Goal: Find specific page/section: Find specific page/section

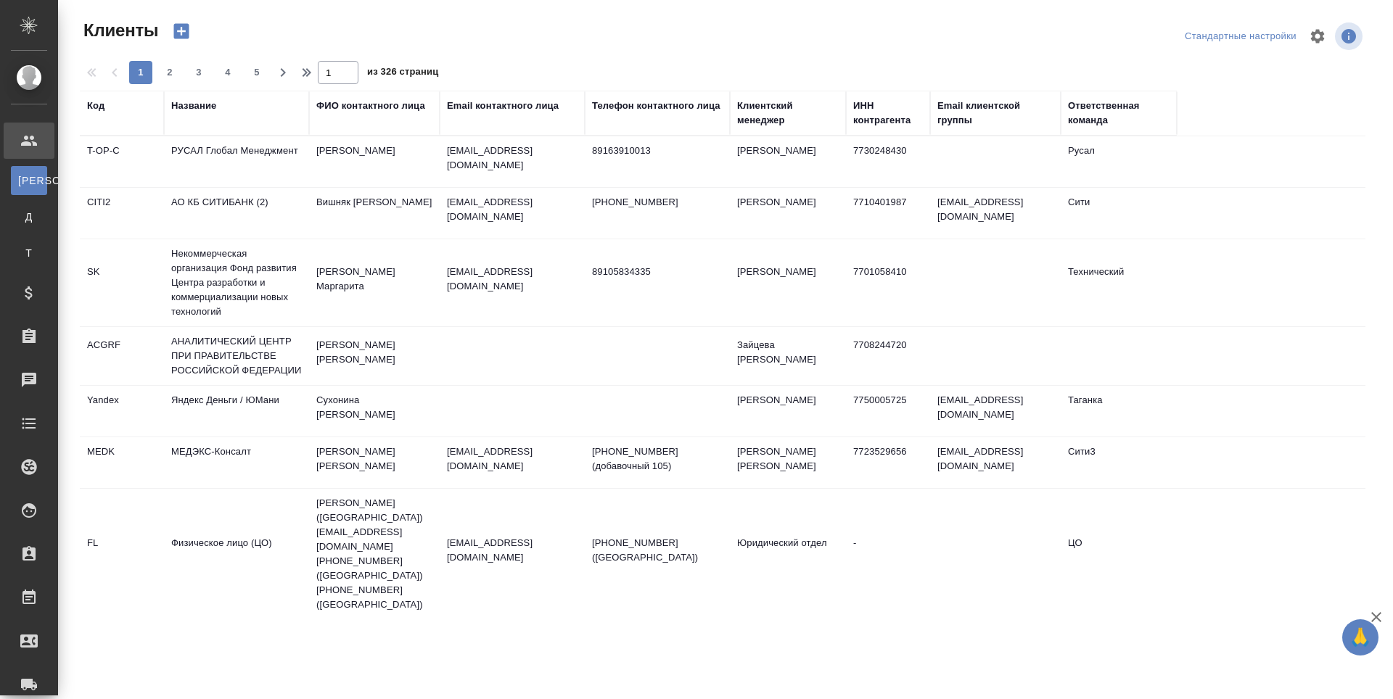
select select "RU"
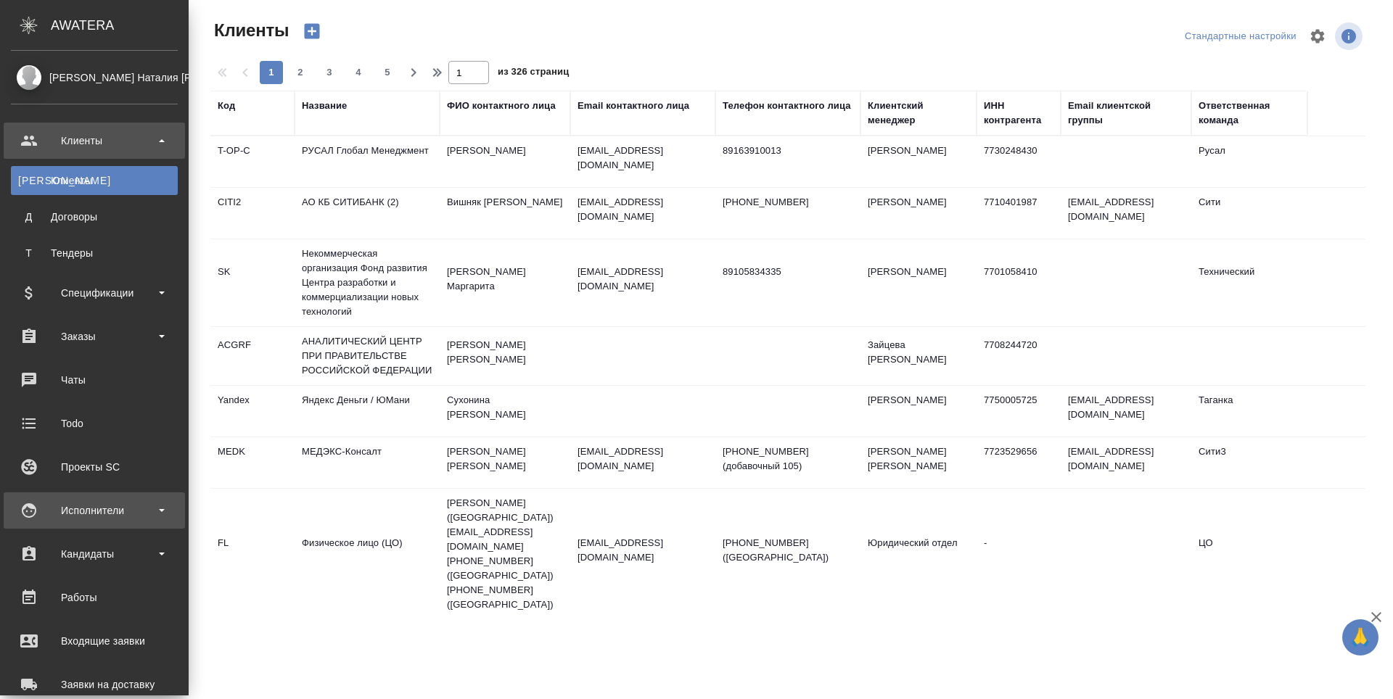
click at [45, 510] on div "Исполнители" at bounding box center [94, 511] width 167 height 22
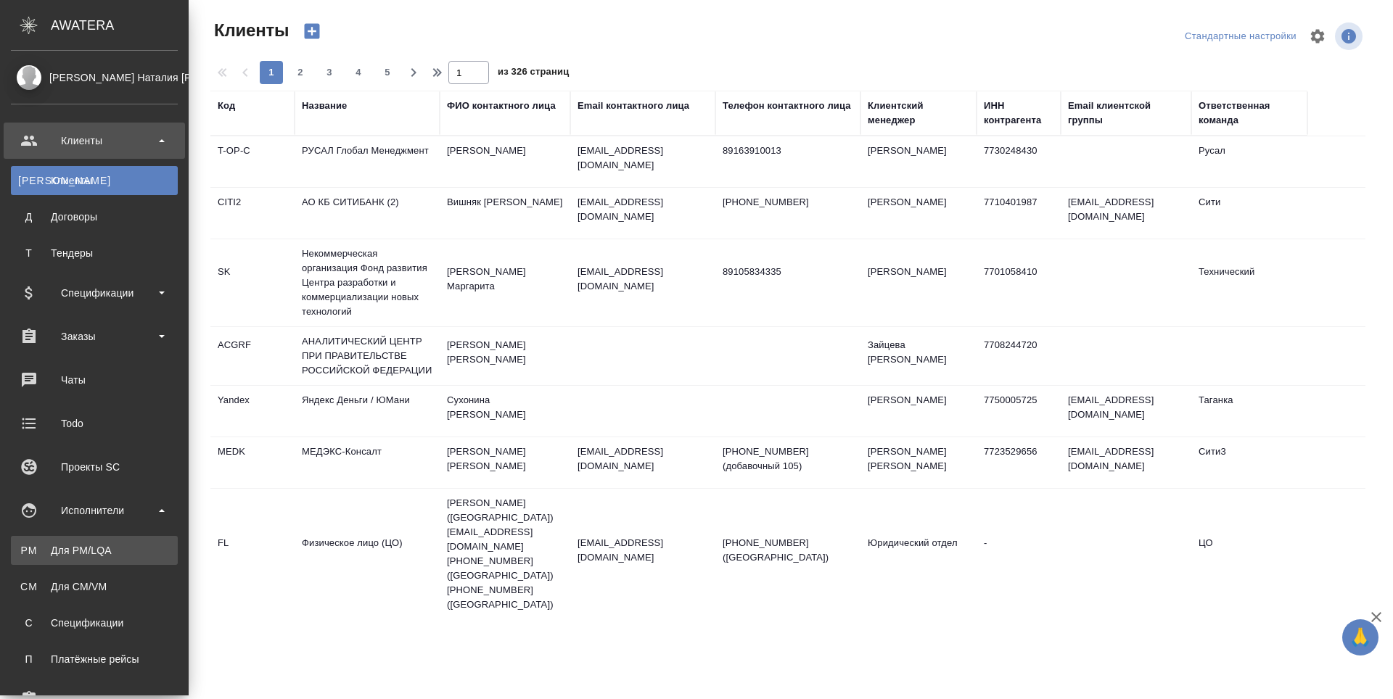
click at [49, 541] on link "PM Для PM/[GEOGRAPHIC_DATA]" at bounding box center [94, 550] width 167 height 29
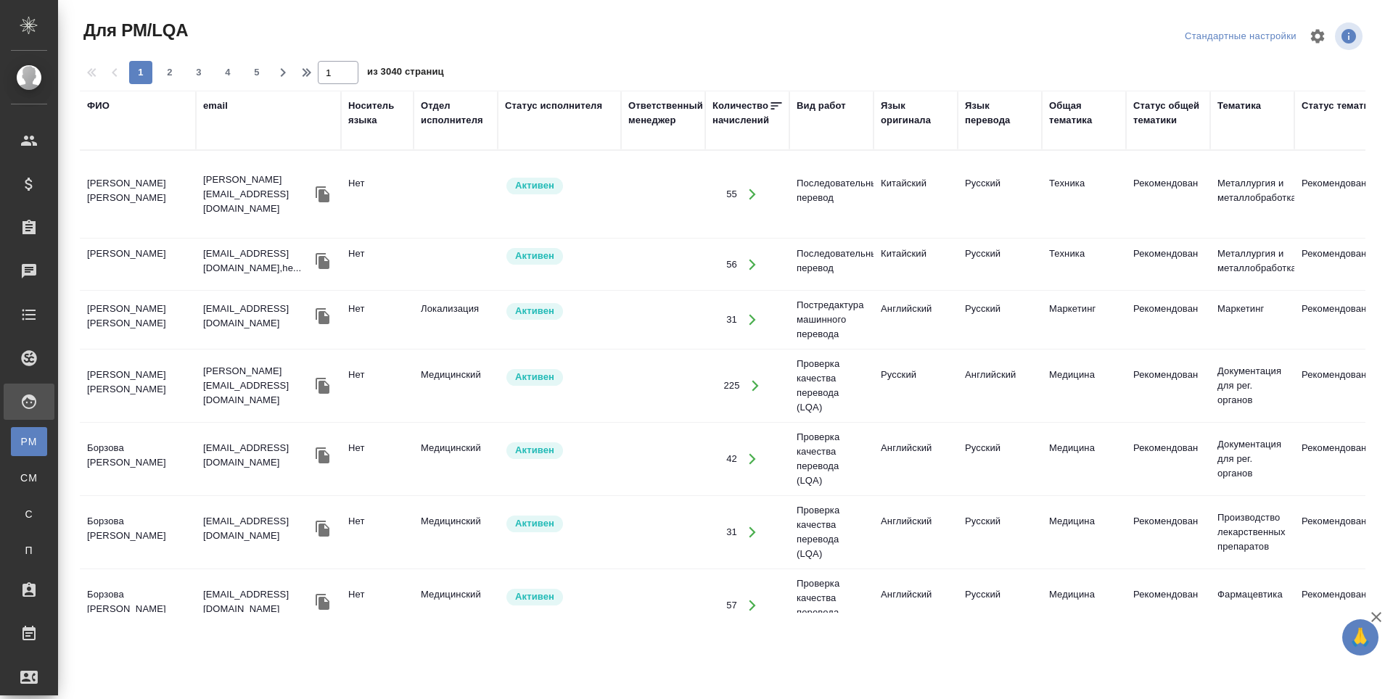
click at [93, 110] on div "ФИО" at bounding box center [98, 106] width 22 height 15
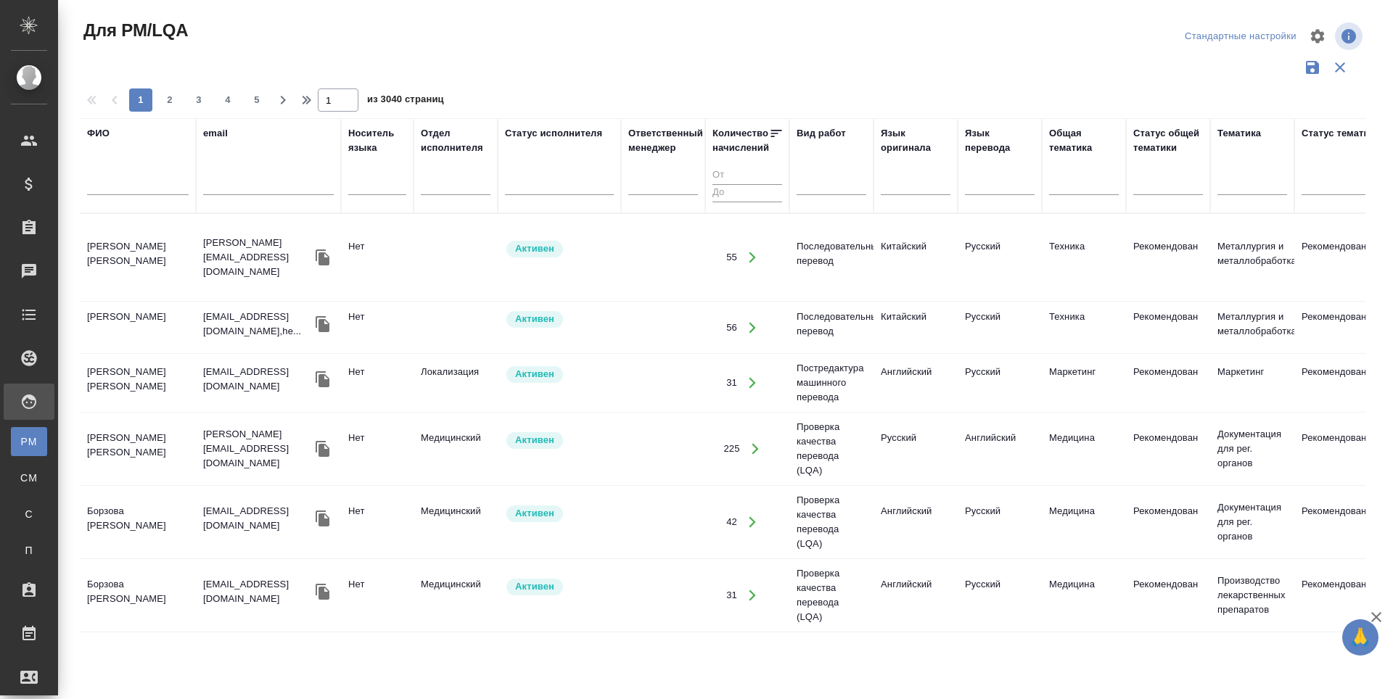
click at [99, 189] on input "text" at bounding box center [138, 186] width 102 height 18
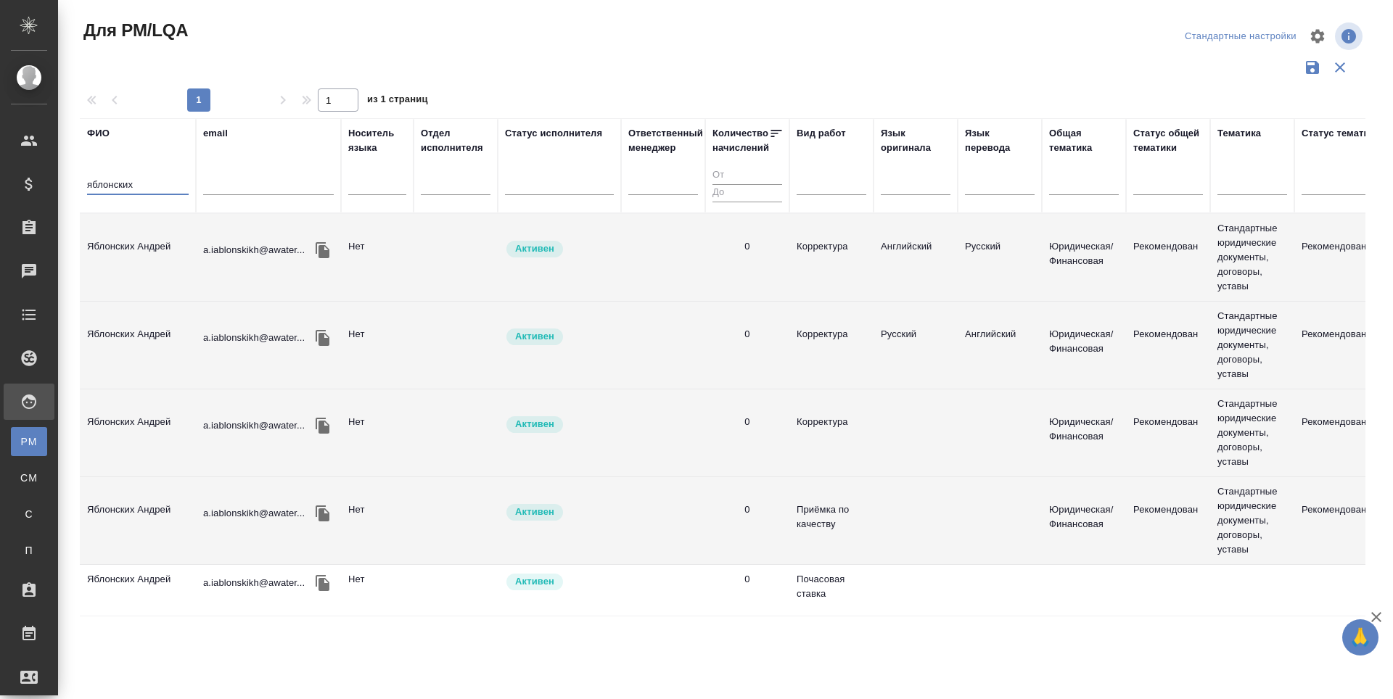
click at [126, 235] on td "Яблонских Андрей" at bounding box center [138, 257] width 116 height 51
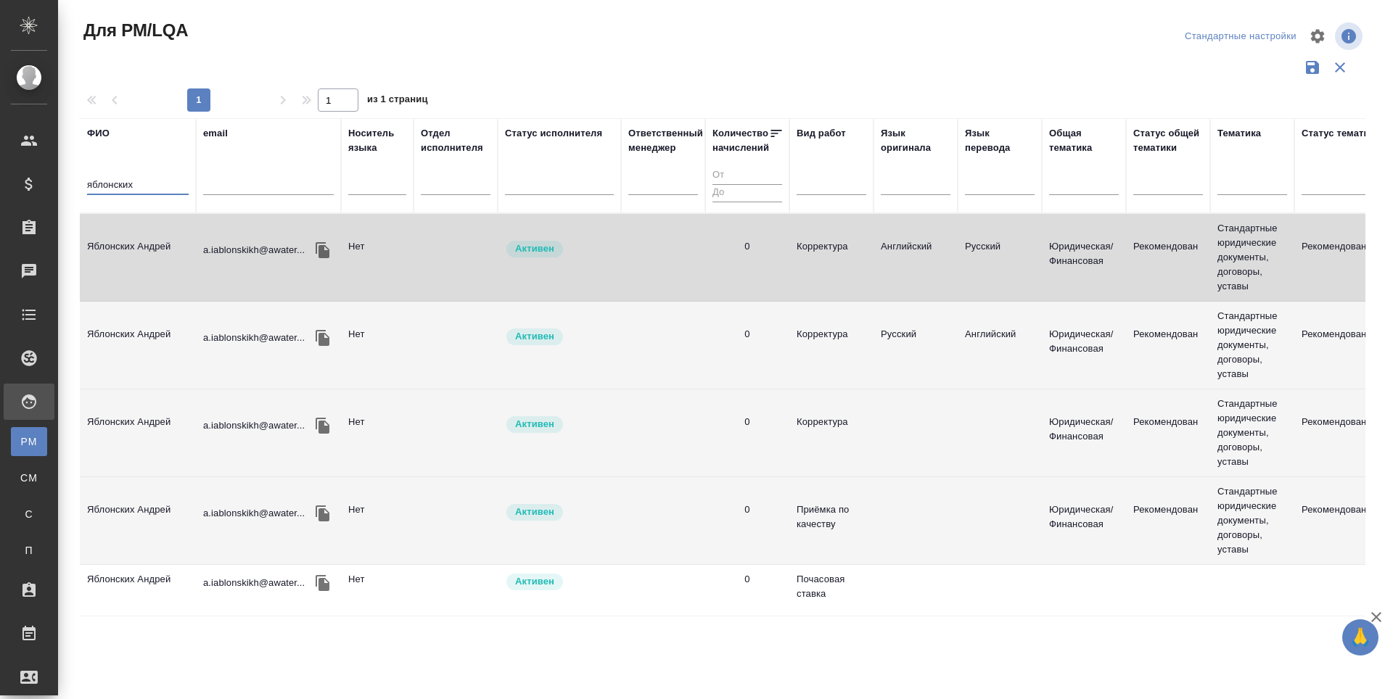
drag, startPoint x: 103, startPoint y: 189, endPoint x: 88, endPoint y: 192, distance: 15.5
click at [88, 192] on input "яблонских" at bounding box center [138, 186] width 102 height 18
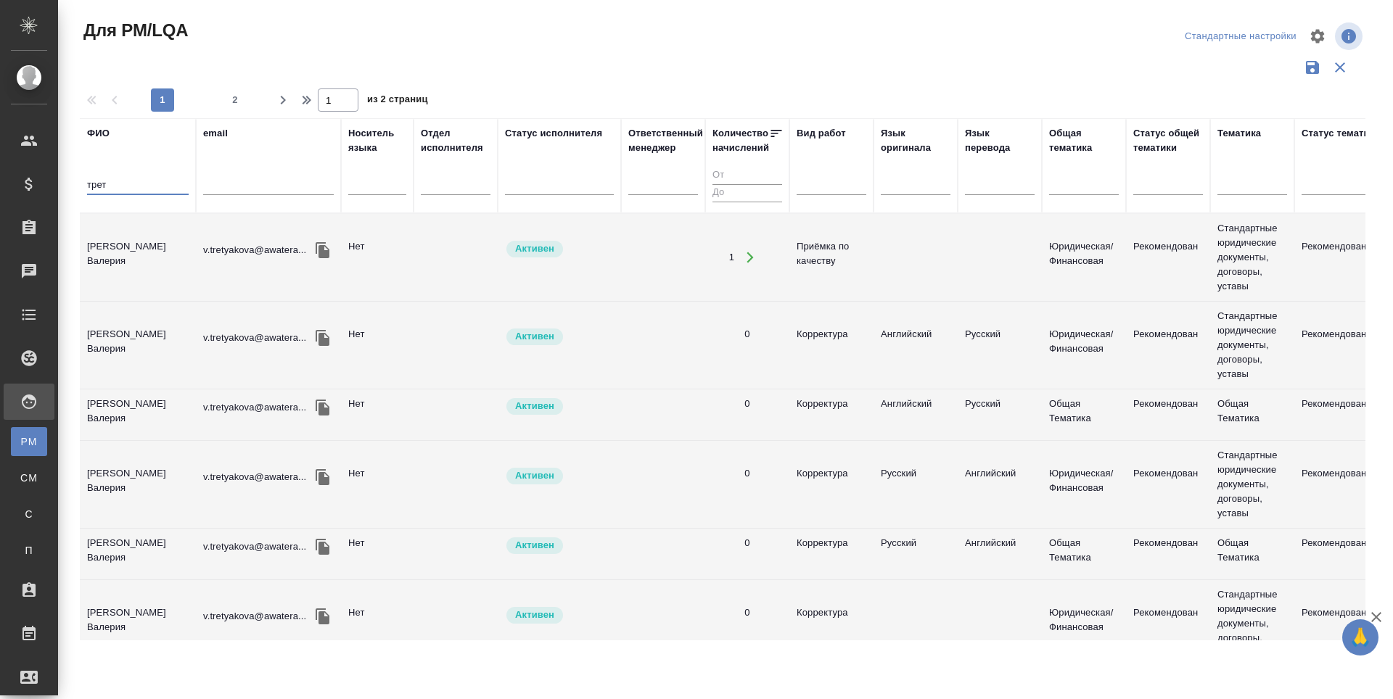
type input "трет"
click at [107, 242] on td "[PERSON_NAME] Валерия" at bounding box center [138, 257] width 116 height 51
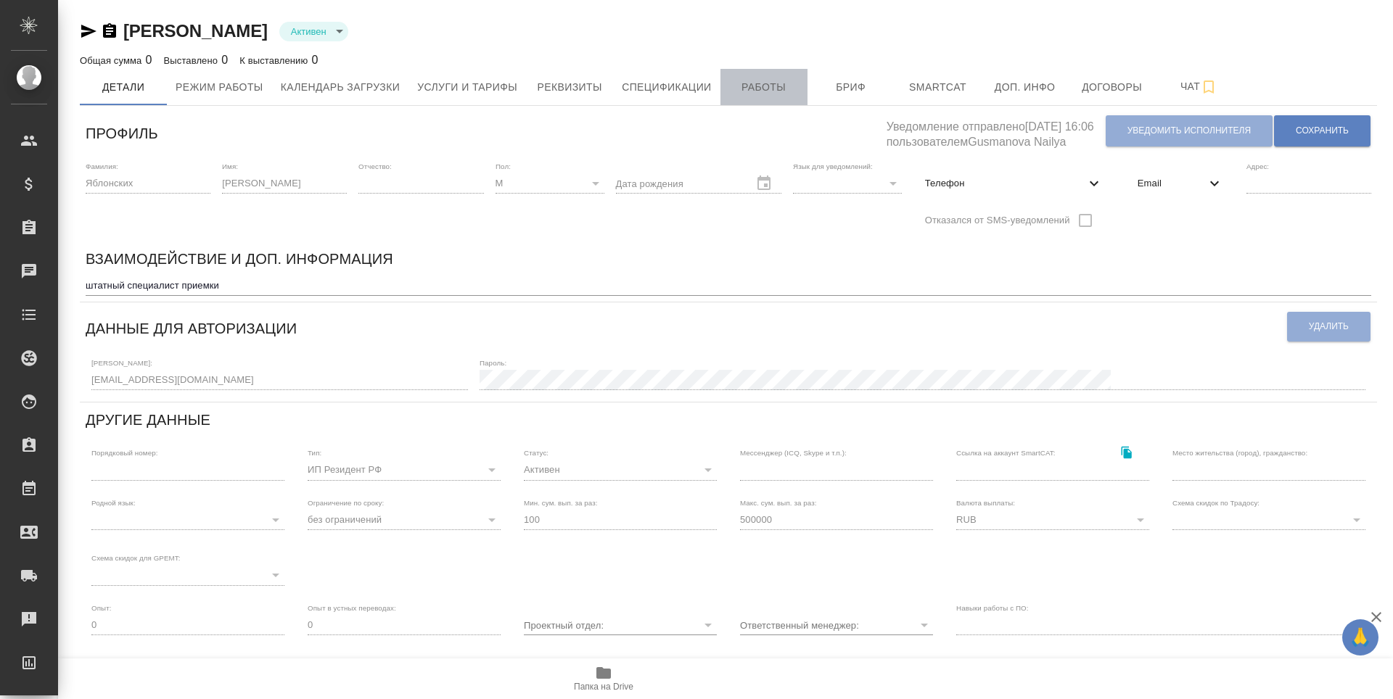
click at [766, 91] on span "Работы" at bounding box center [764, 87] width 70 height 18
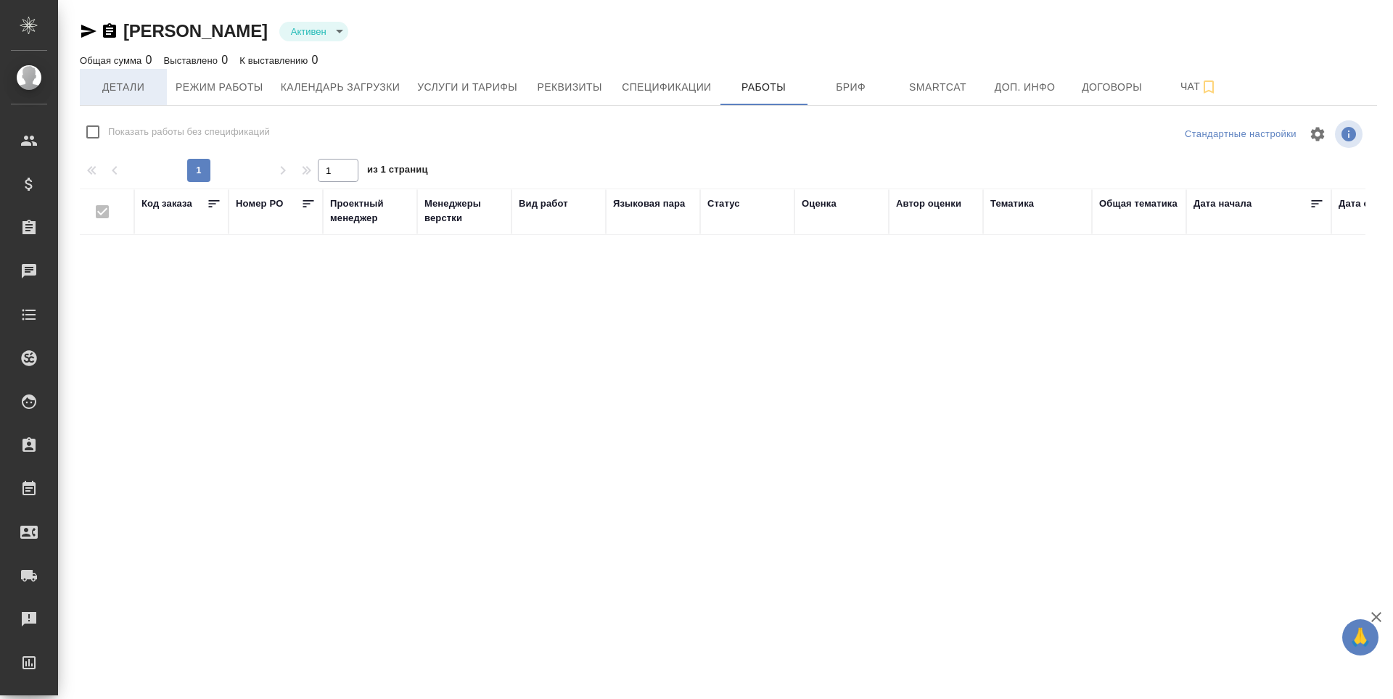
click at [119, 96] on span "Детали" at bounding box center [124, 87] width 70 height 18
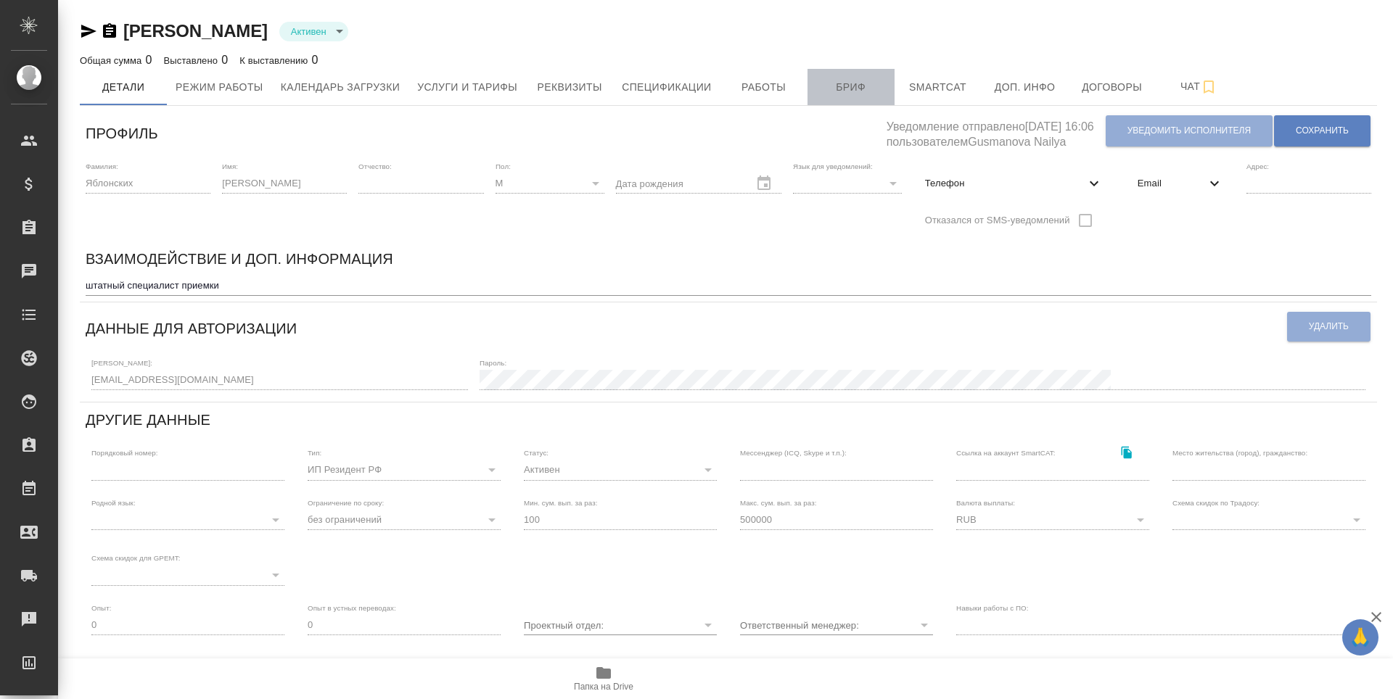
click at [861, 86] on span "Бриф" at bounding box center [851, 87] width 70 height 18
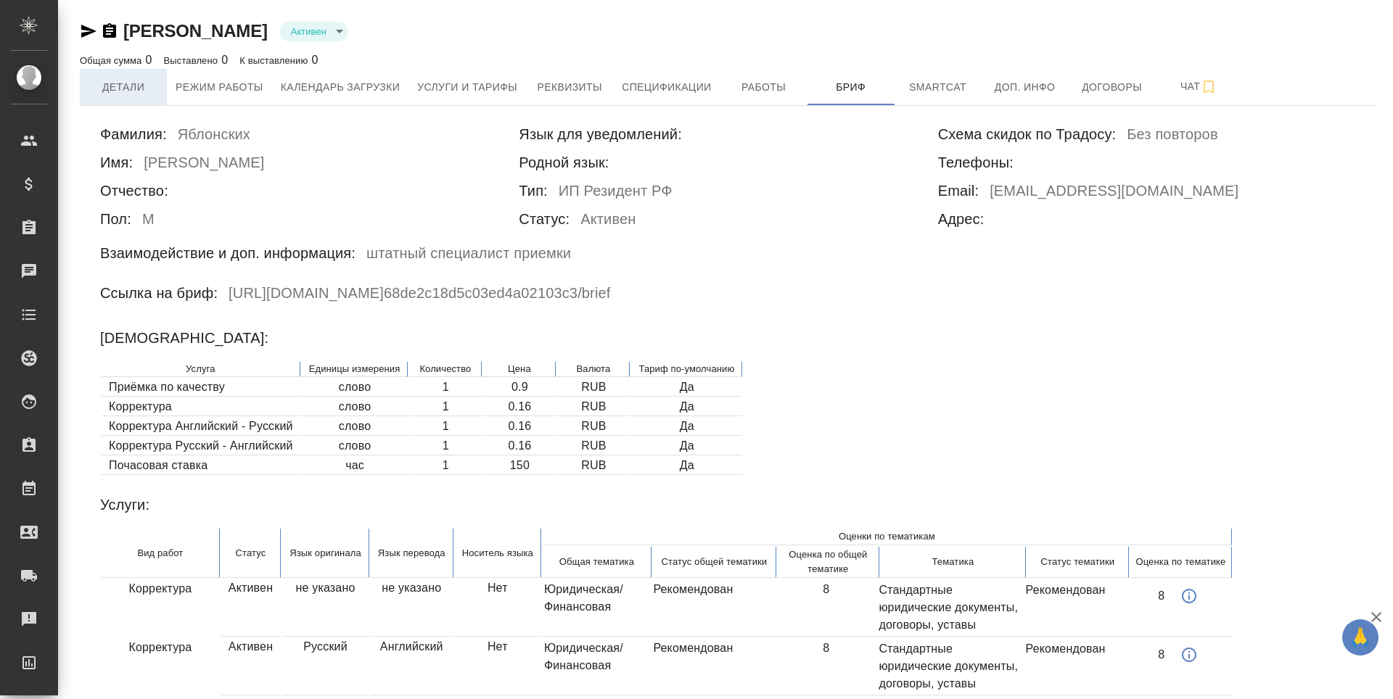
click at [130, 91] on span "Детали" at bounding box center [124, 87] width 70 height 18
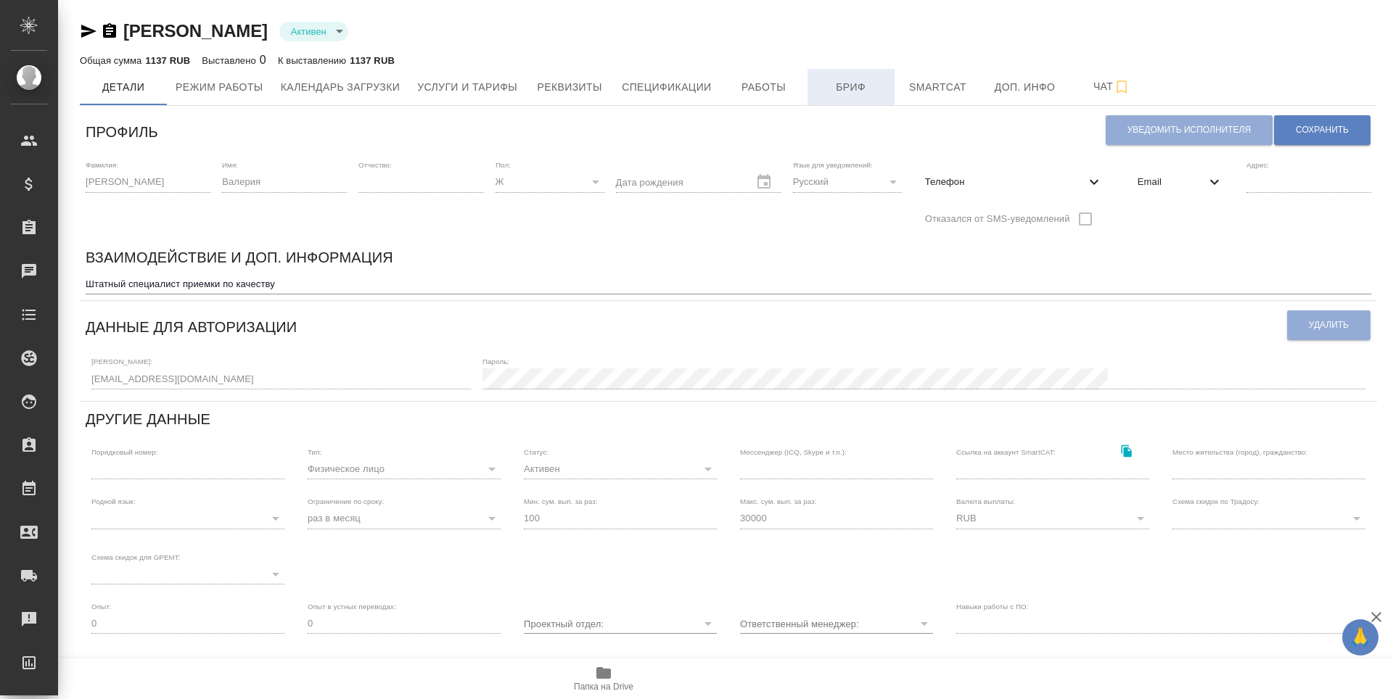
click at [839, 98] on button "Бриф" at bounding box center [850, 87] width 87 height 36
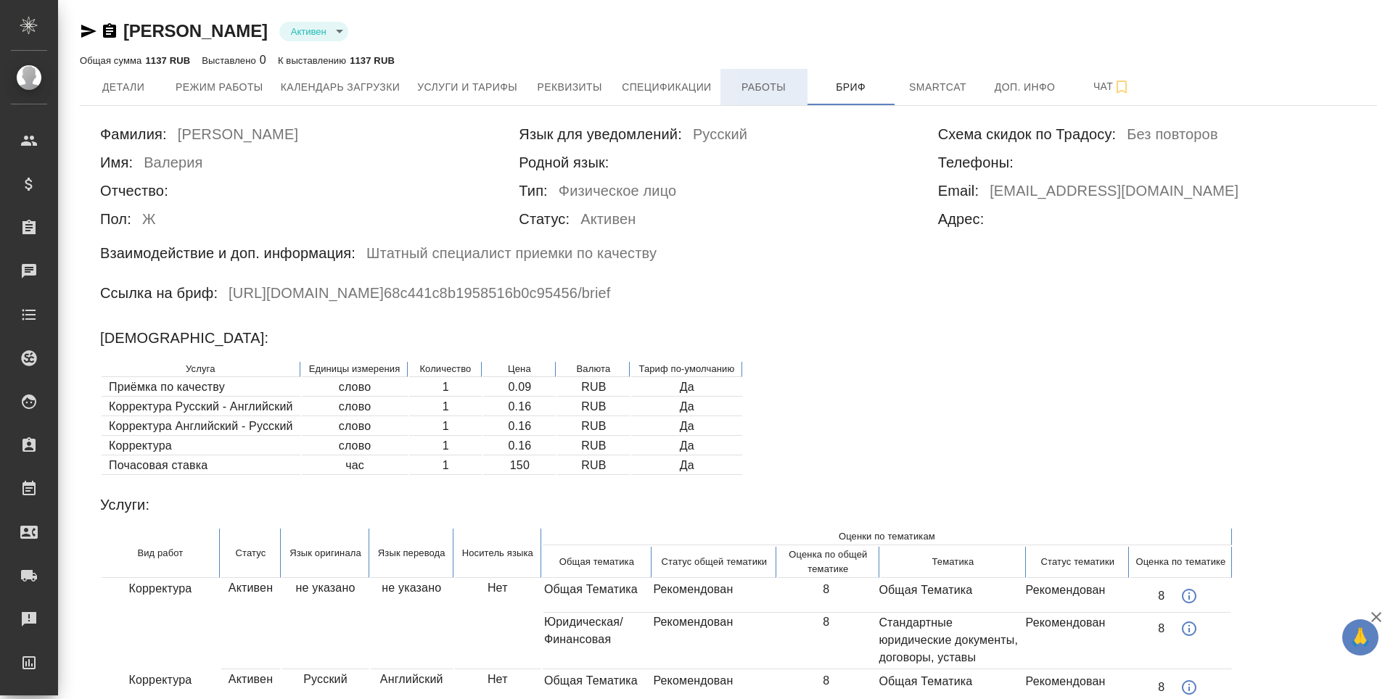
click at [766, 92] on span "Работы" at bounding box center [764, 87] width 70 height 18
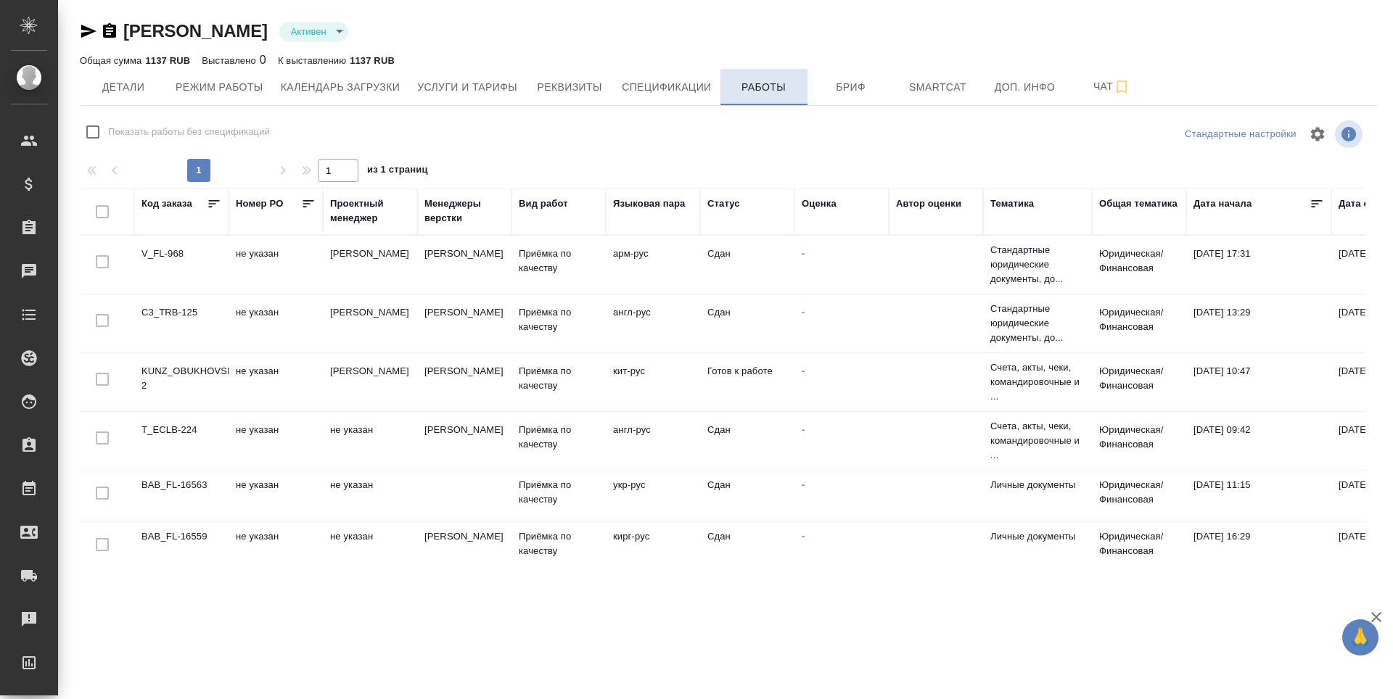
checkbox input "false"
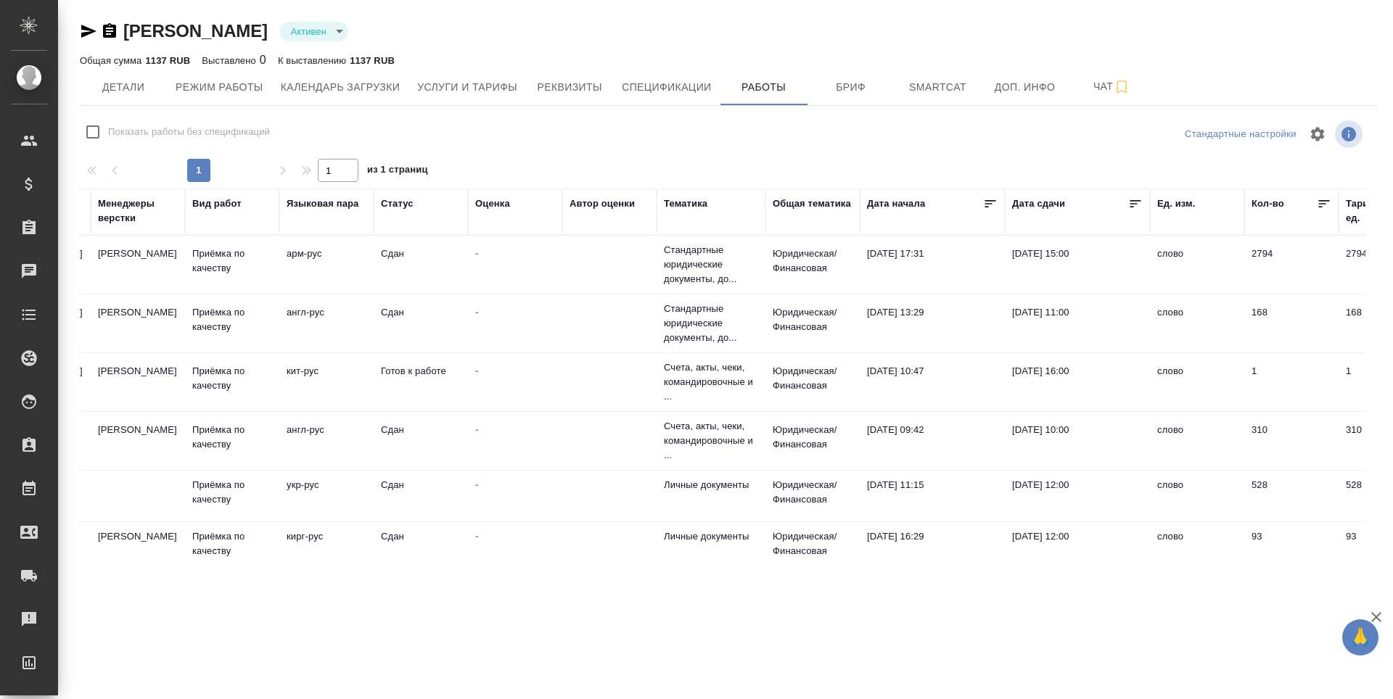
scroll to position [0, 272]
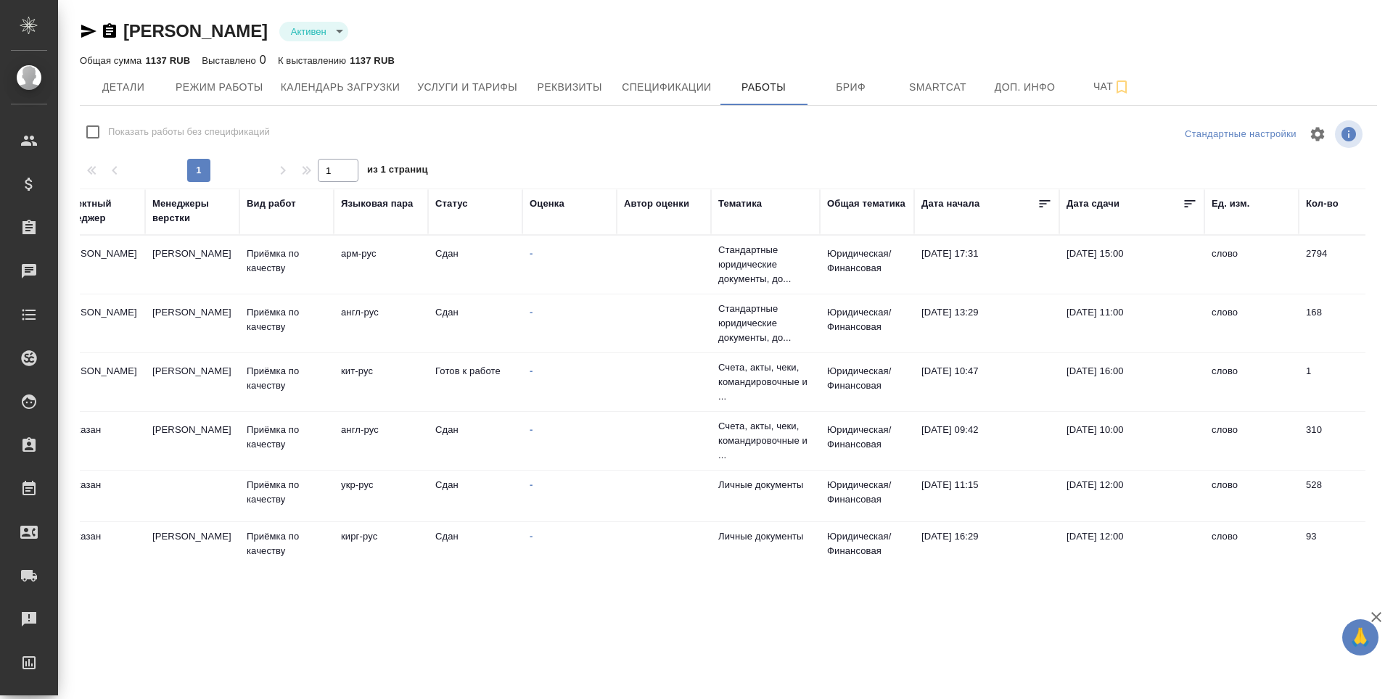
click at [640, 545] on td at bounding box center [664, 547] width 94 height 51
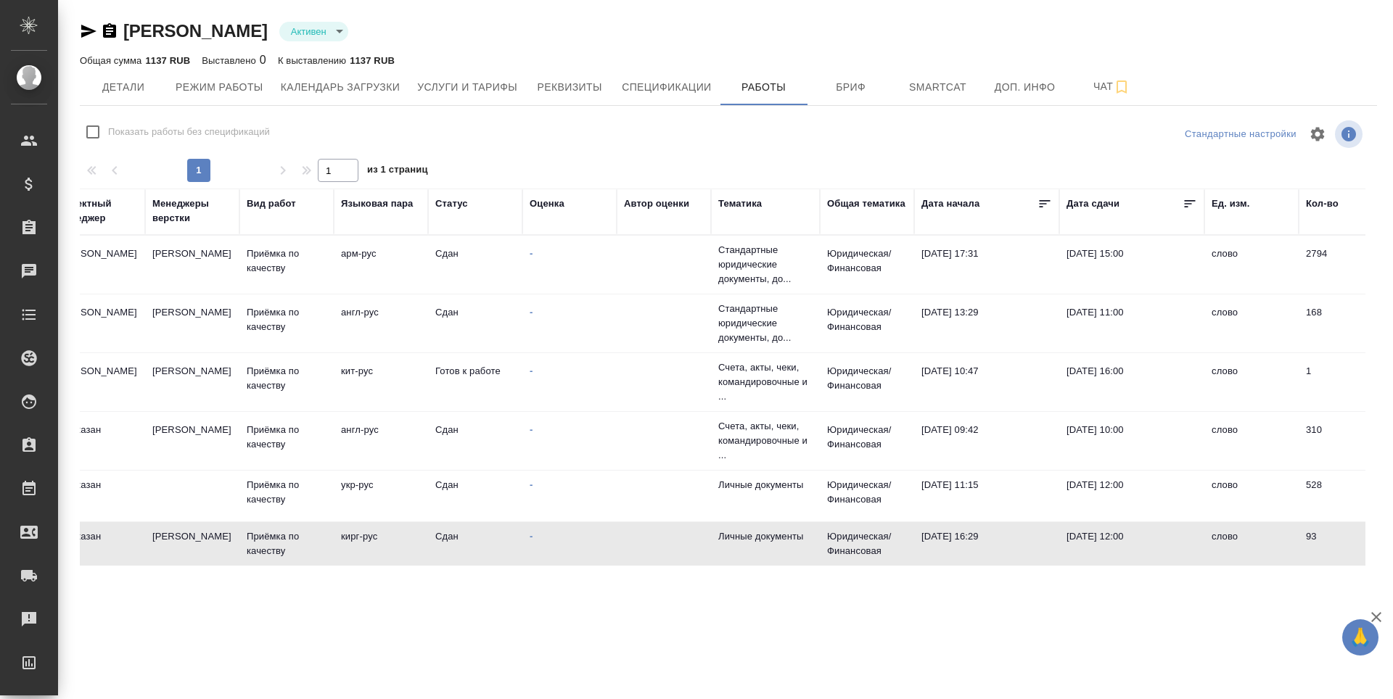
drag, startPoint x: 636, startPoint y: 545, endPoint x: 901, endPoint y: 545, distance: 264.8
click at [901, 545] on tr "BAB_FL-16559 не указан не указан Арсеньева Вера Приёмка по качеству кирг-рус Сд…" at bounding box center [883, 548] width 2151 height 52
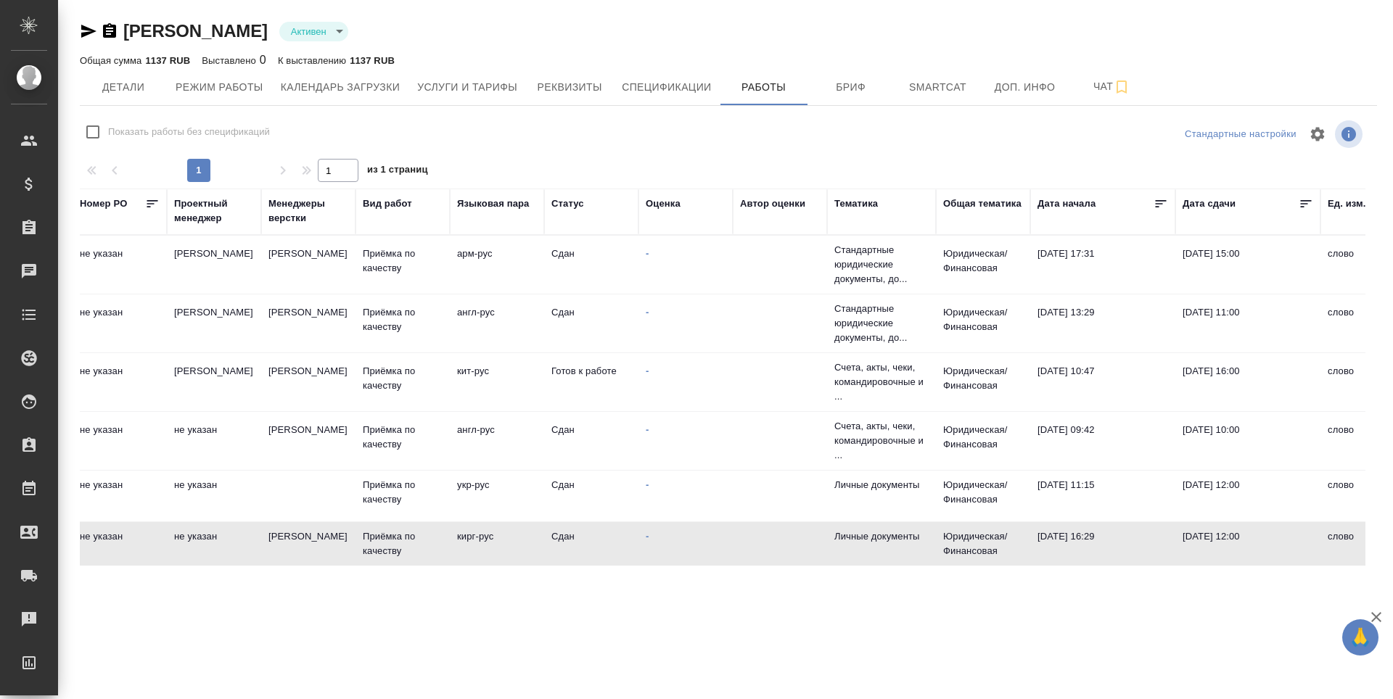
scroll to position [0, 0]
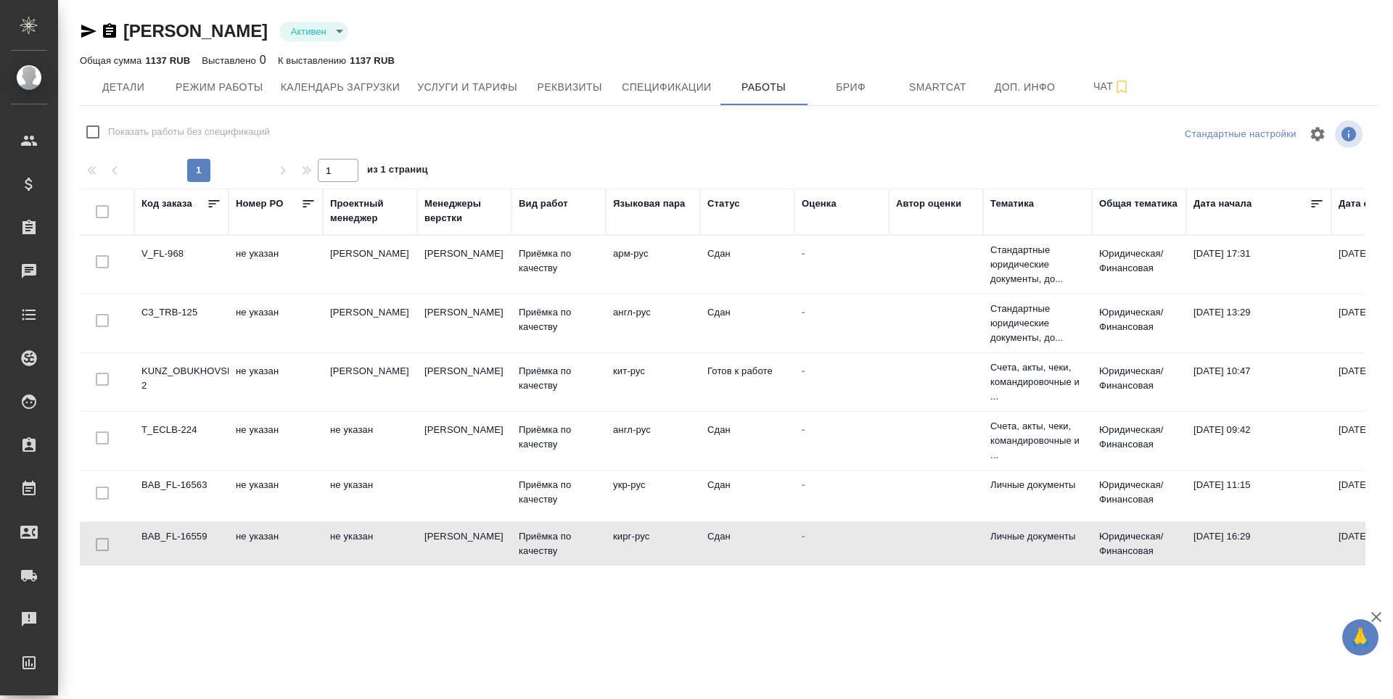
click at [152, 265] on td "V_FL-968" at bounding box center [181, 264] width 94 height 51
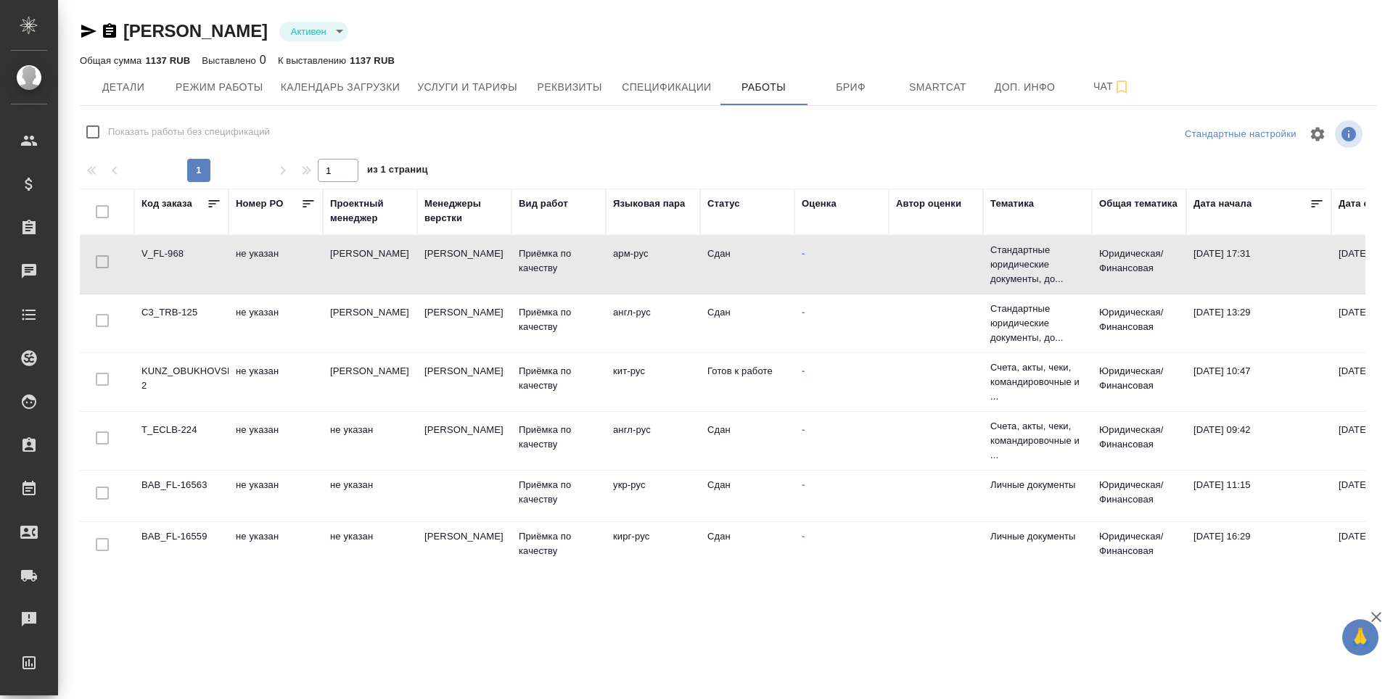
click at [152, 265] on td "V_FL-968" at bounding box center [181, 264] width 94 height 51
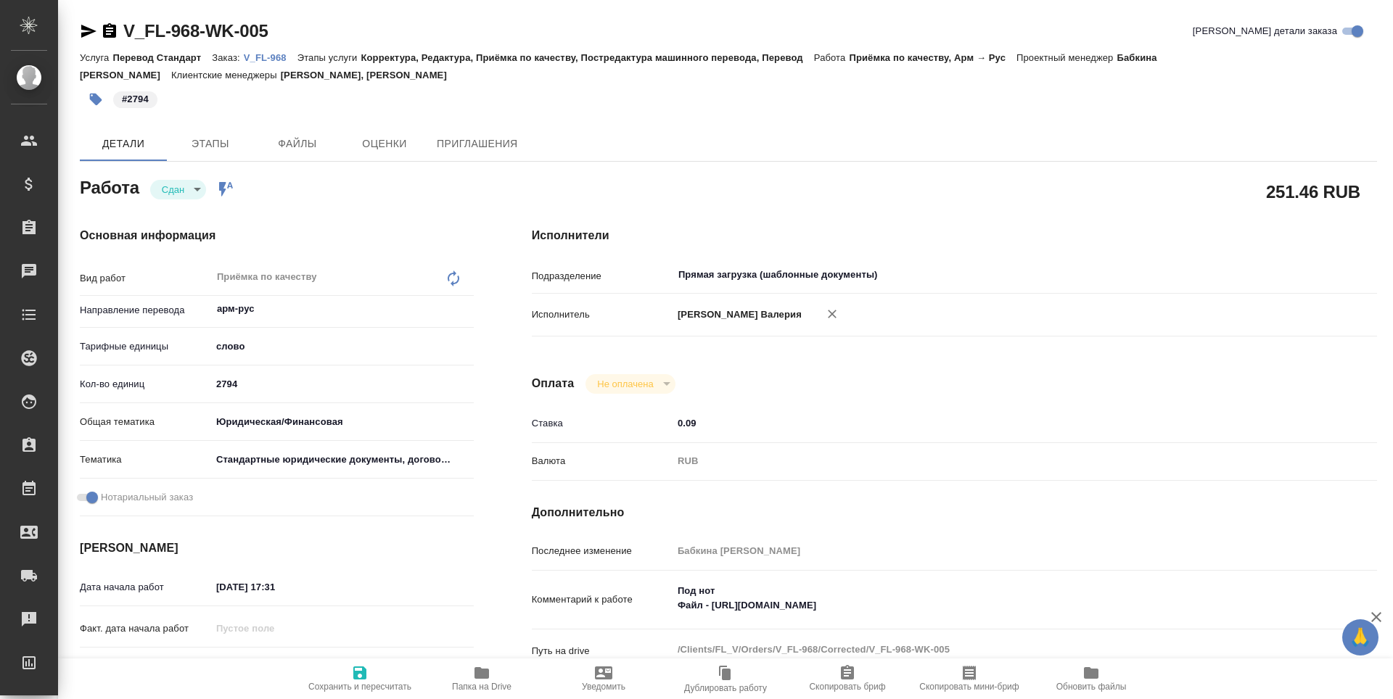
type textarea "x"
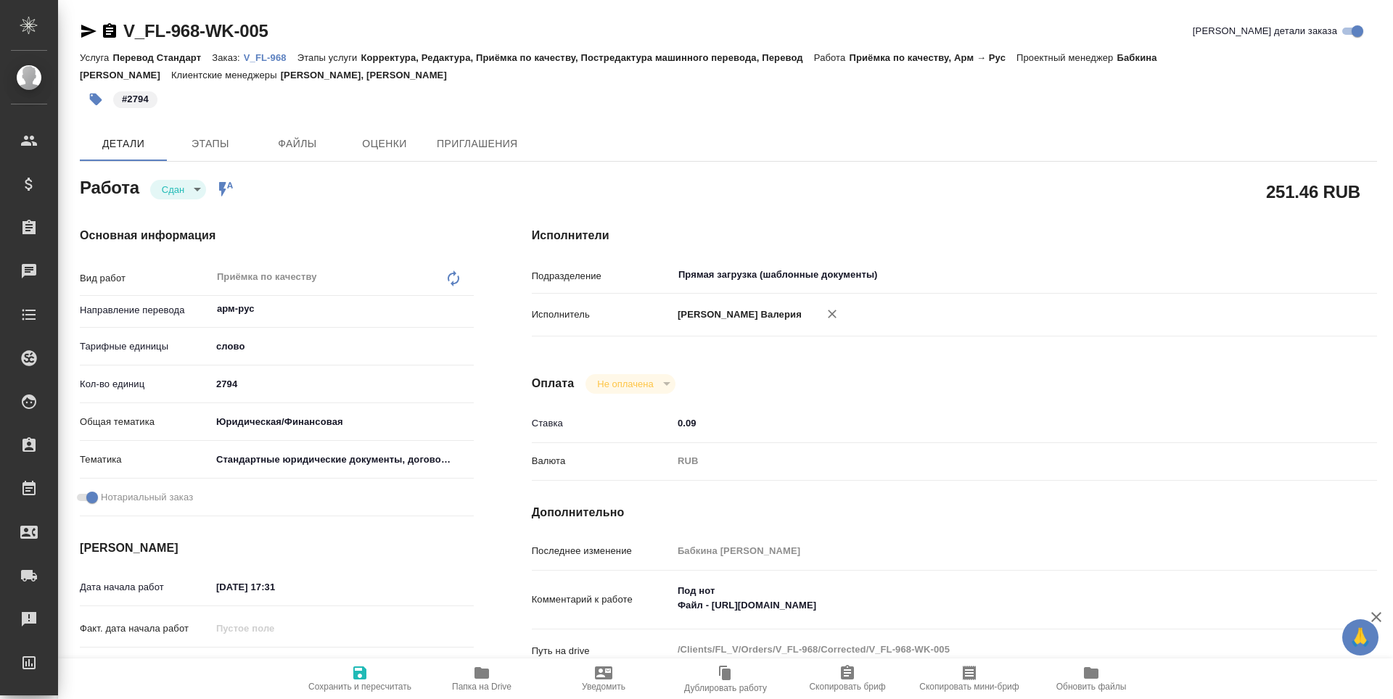
type textarea "x"
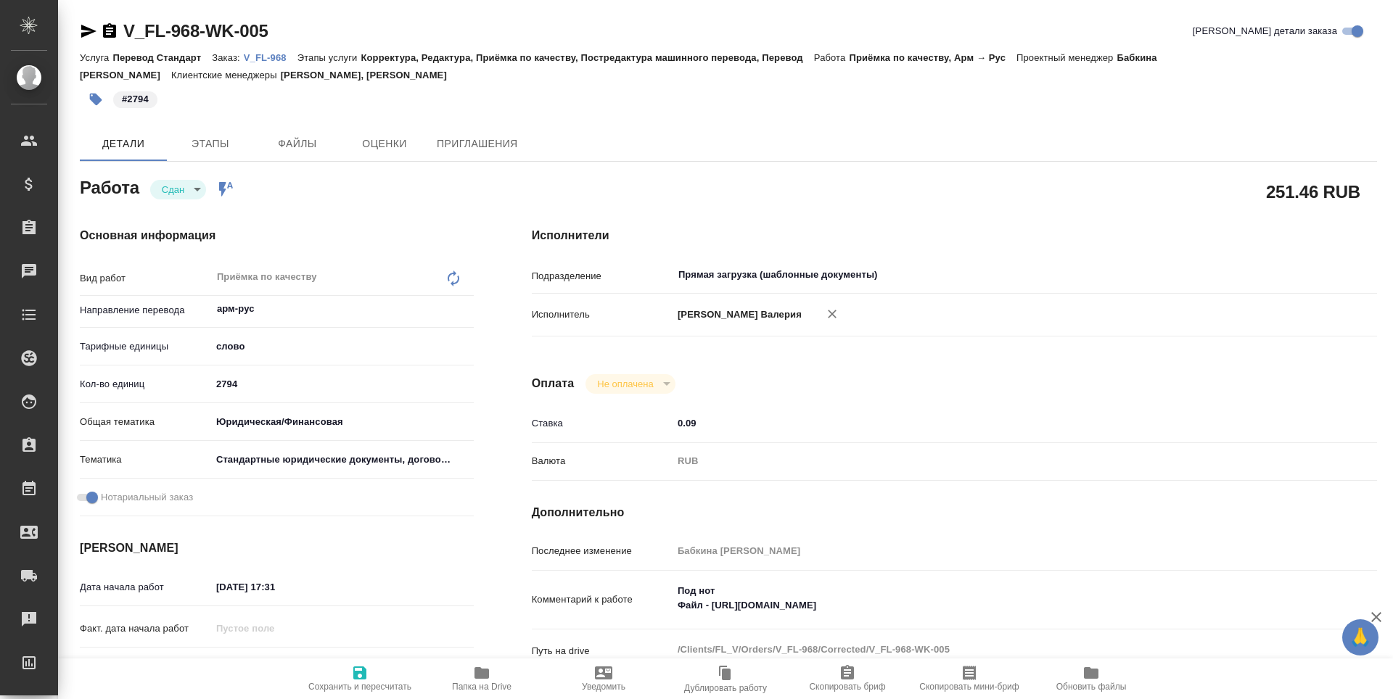
type textarea "x"
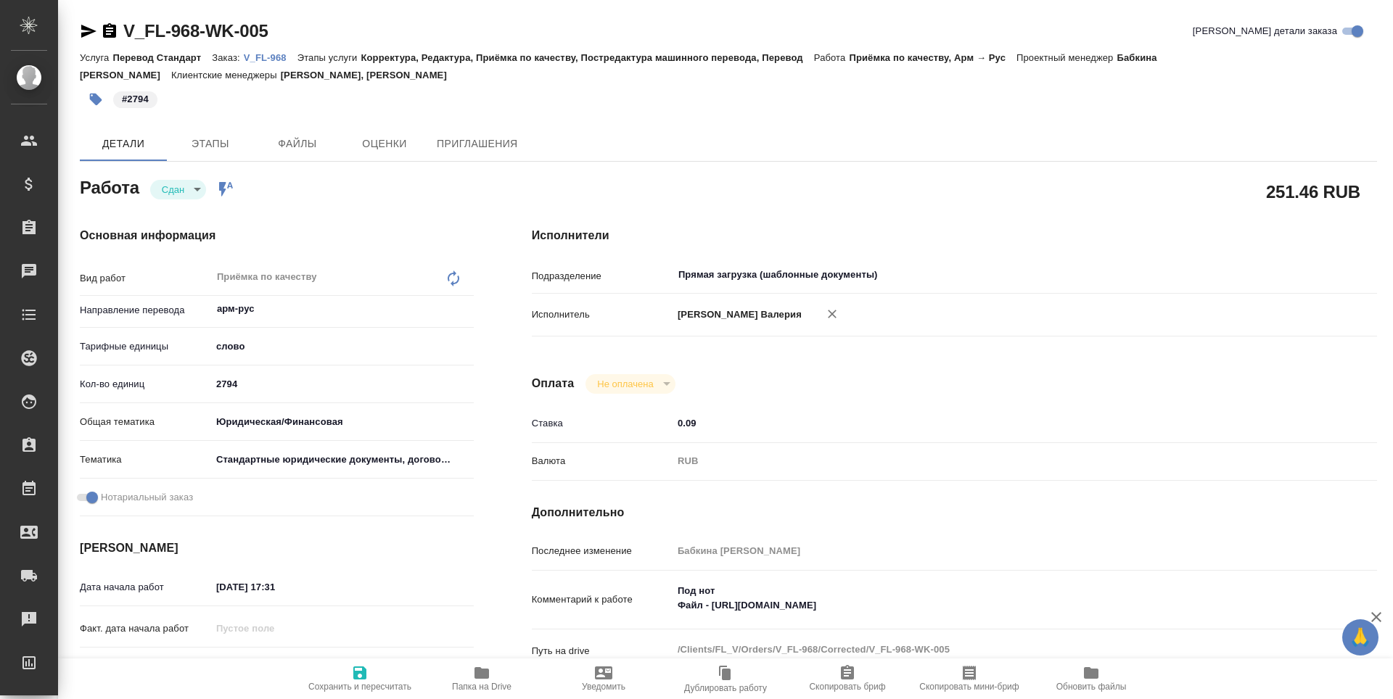
type textarea "x"
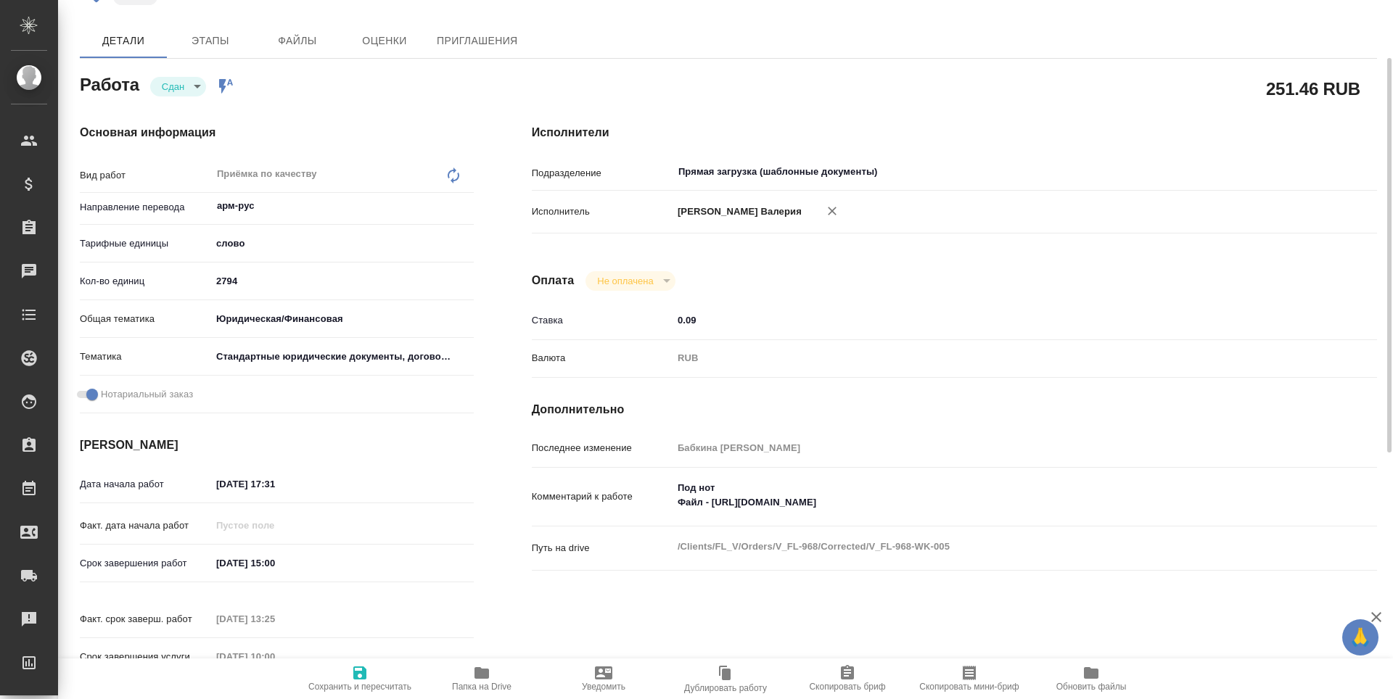
scroll to position [30, 0]
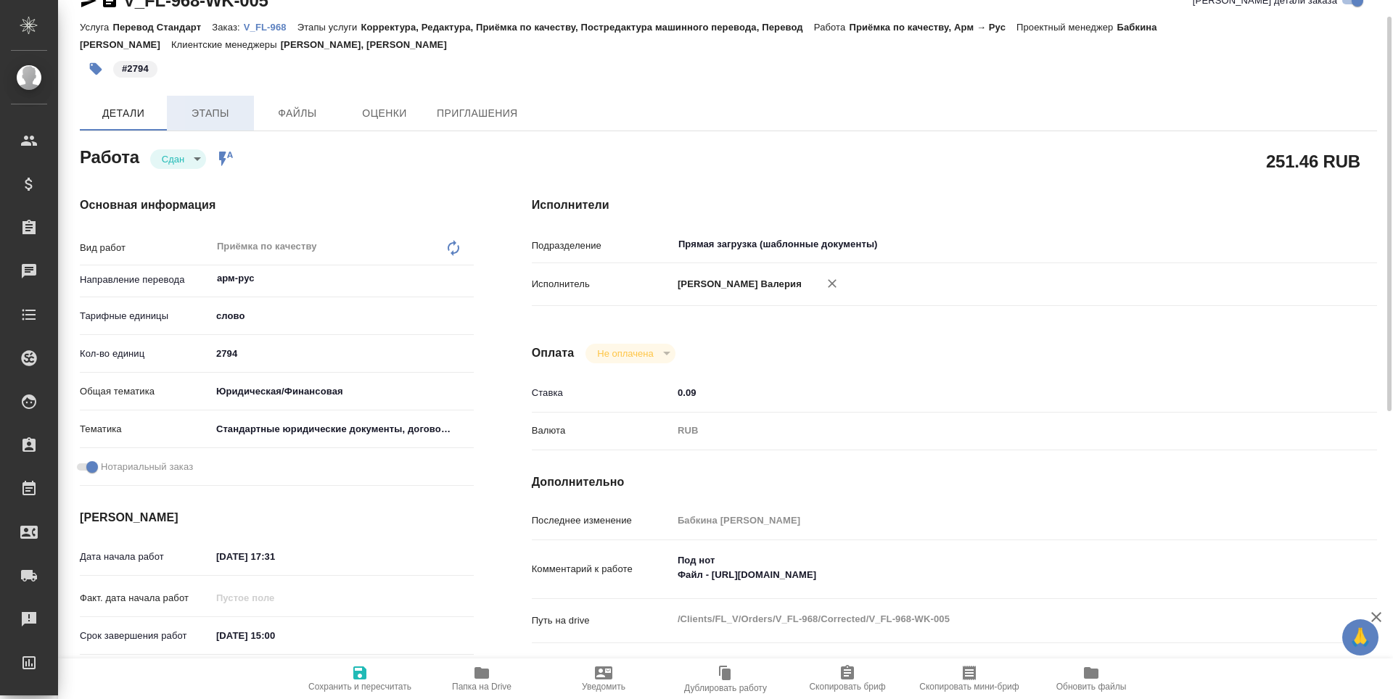
click at [207, 115] on span "Этапы" at bounding box center [211, 113] width 70 height 18
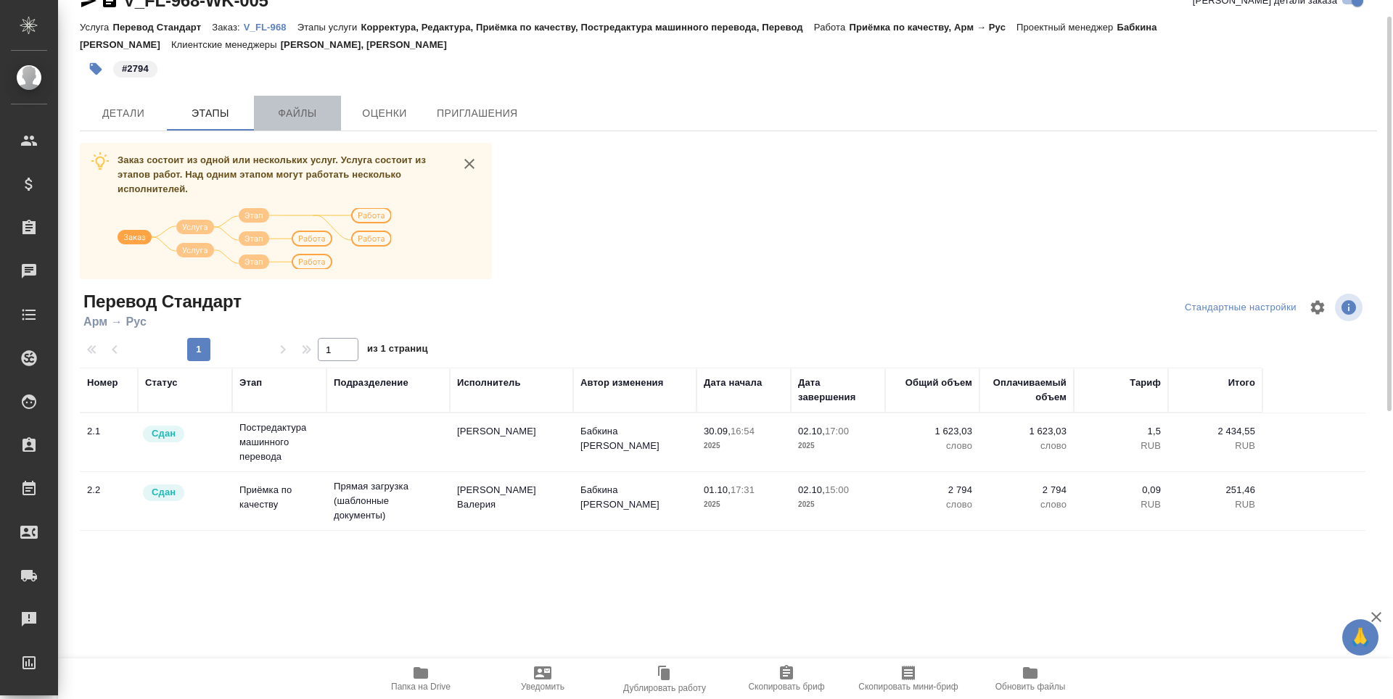
click at [277, 118] on span "Файлы" at bounding box center [298, 113] width 70 height 18
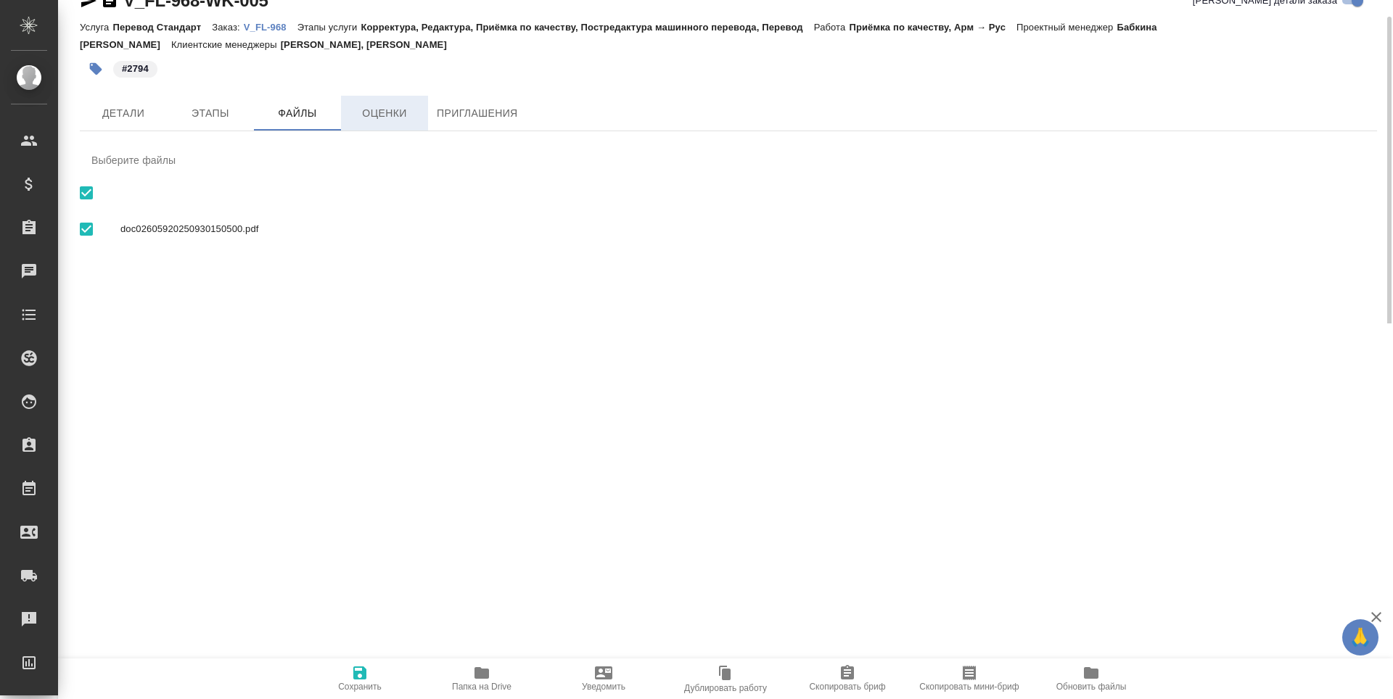
click at [389, 120] on span "Оценки" at bounding box center [385, 113] width 70 height 18
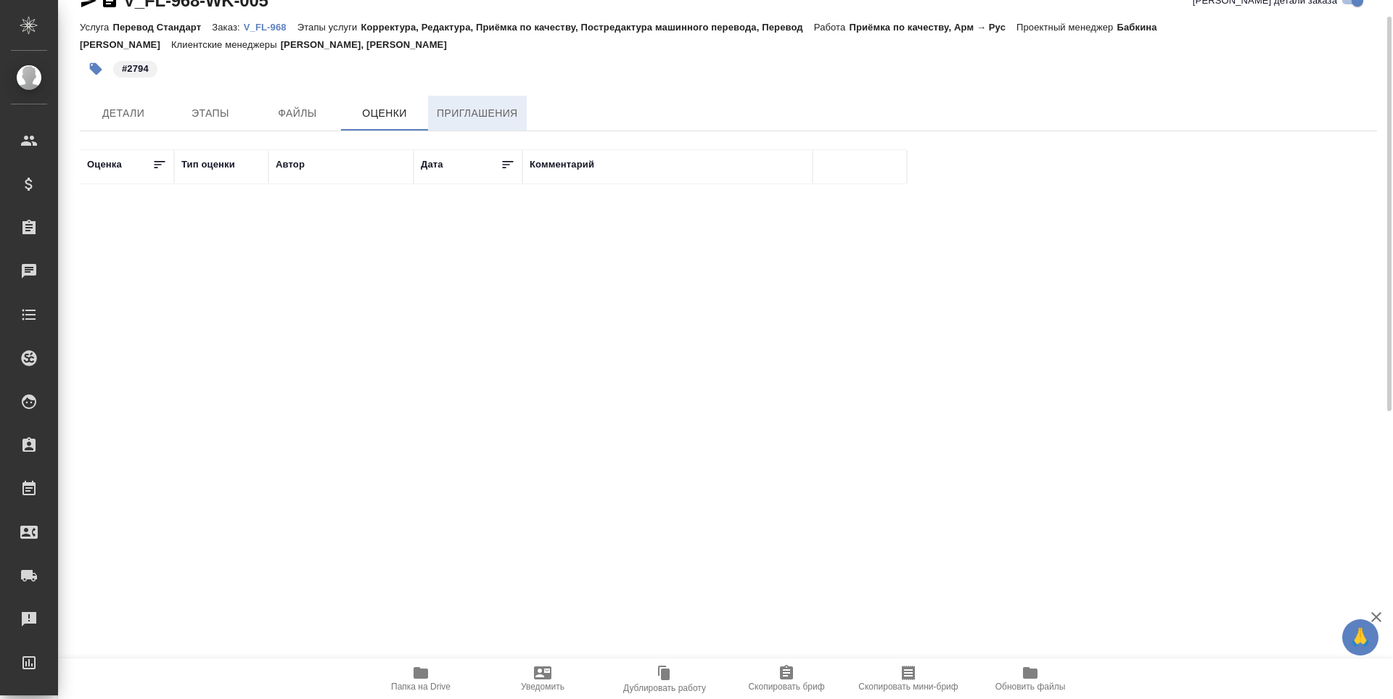
click at [473, 110] on span "Приглашения" at bounding box center [477, 113] width 81 height 18
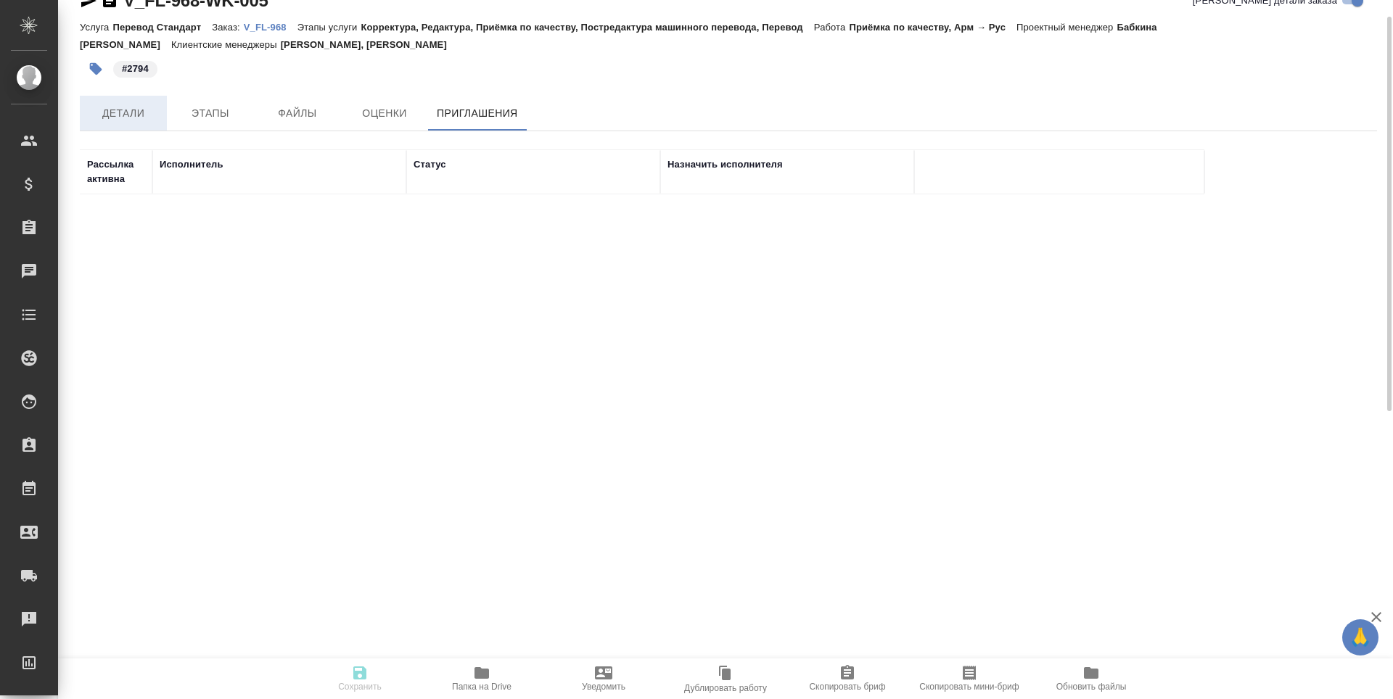
click at [112, 120] on span "Детали" at bounding box center [124, 113] width 70 height 18
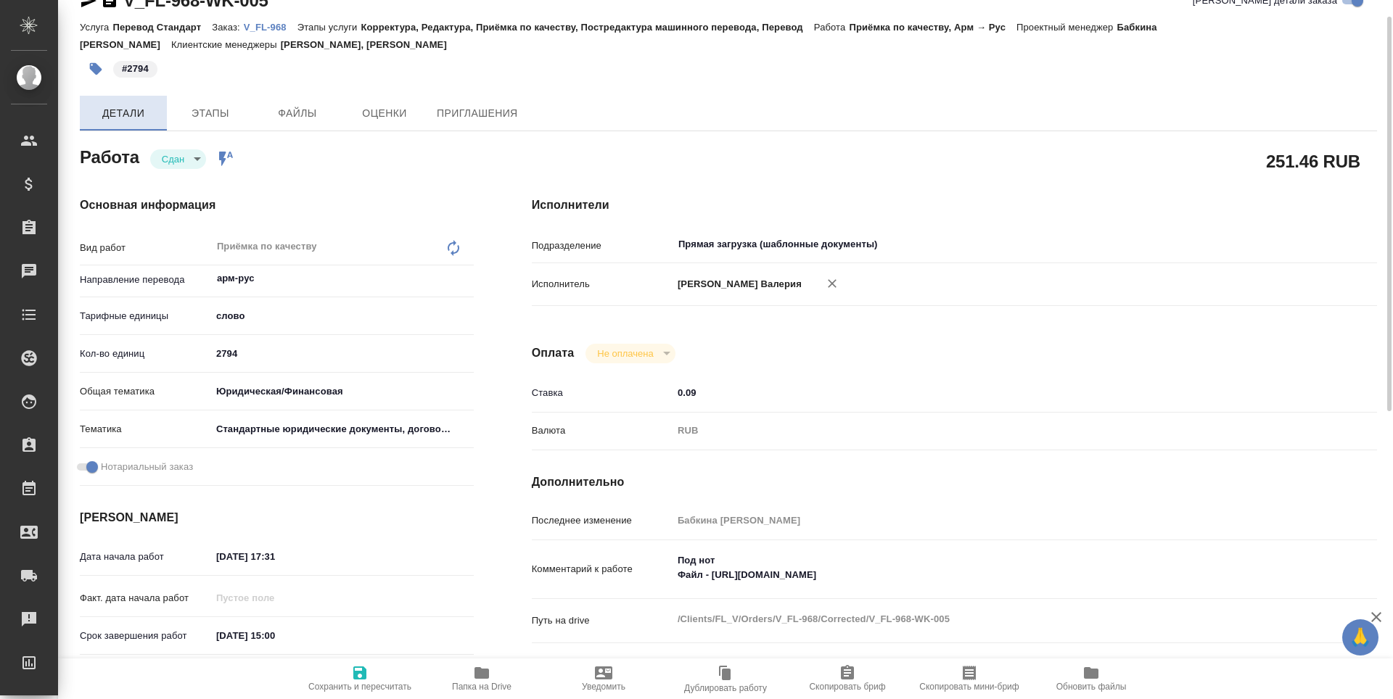
type textarea "x"
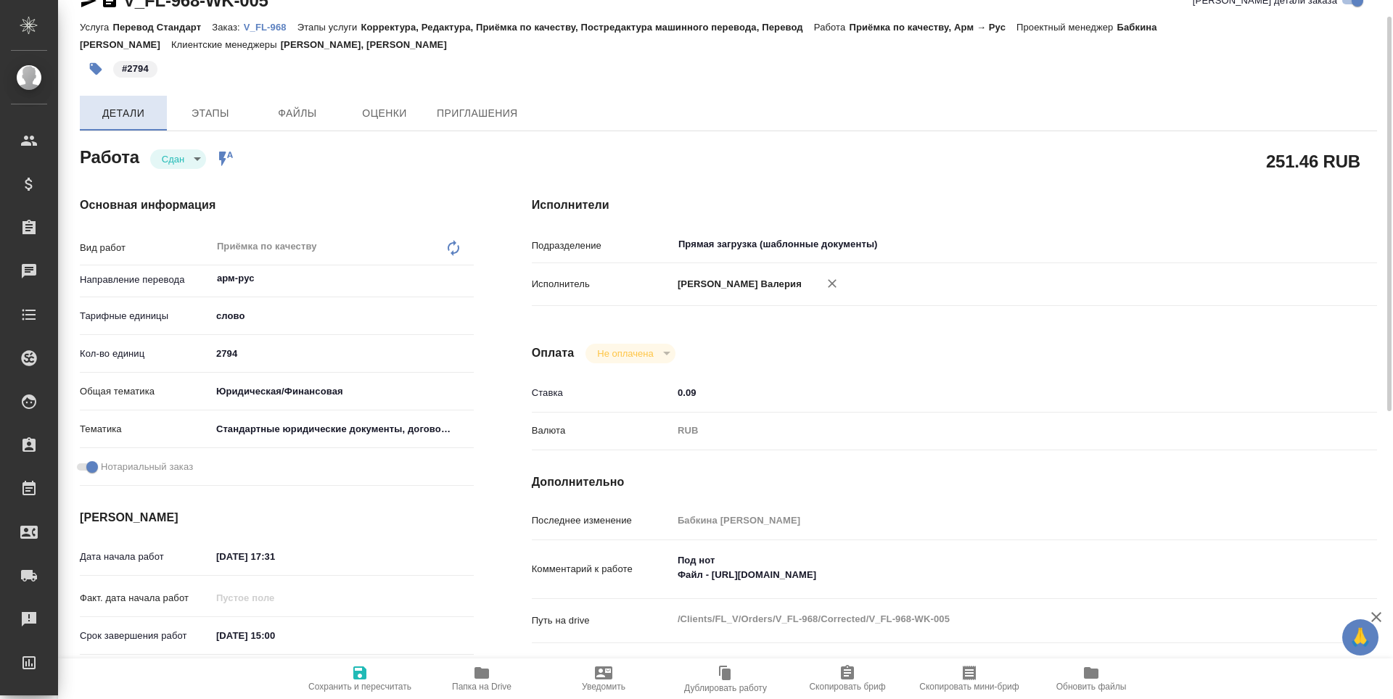
type textarea "x"
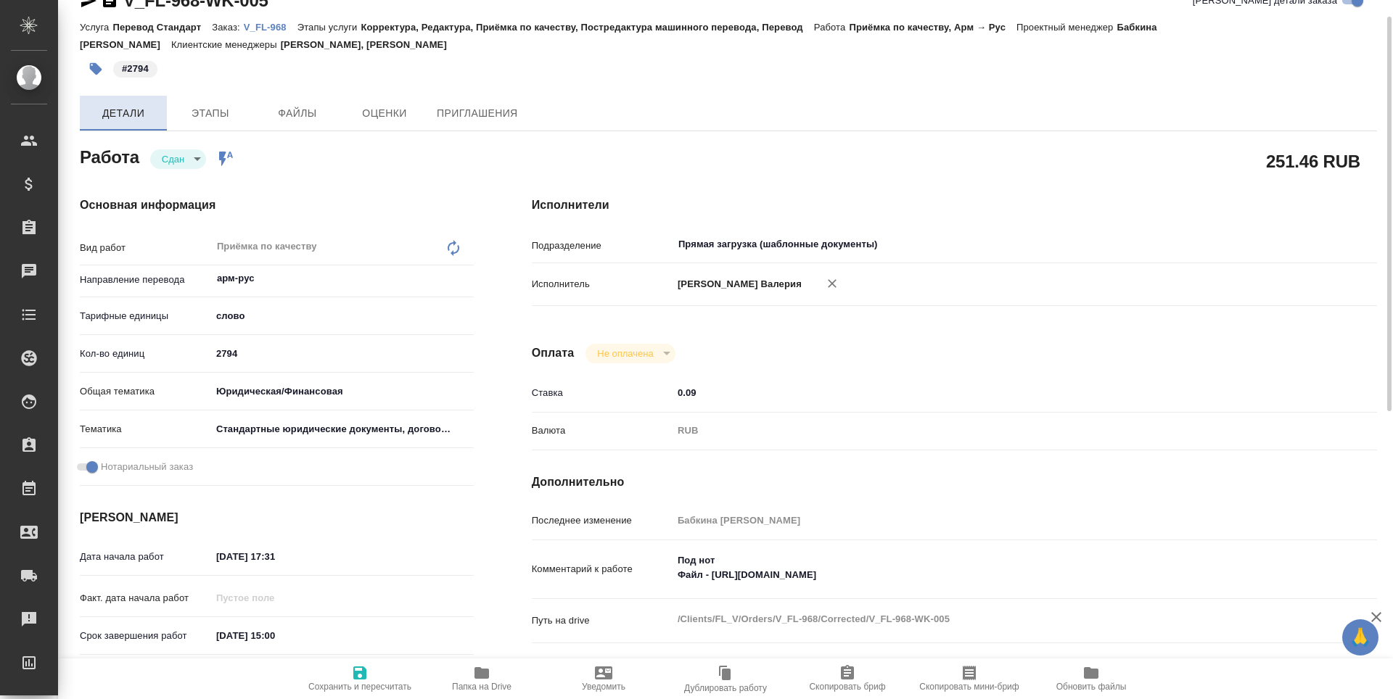
type textarea "x"
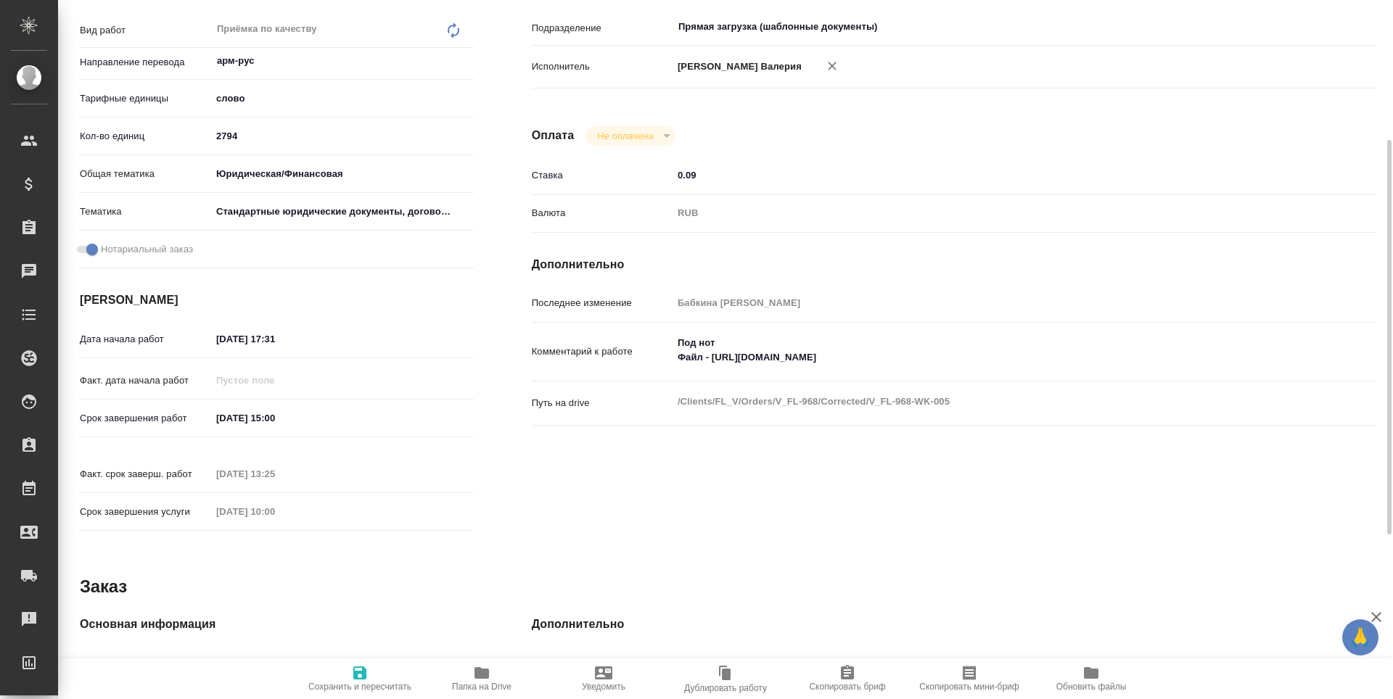
type textarea "x"
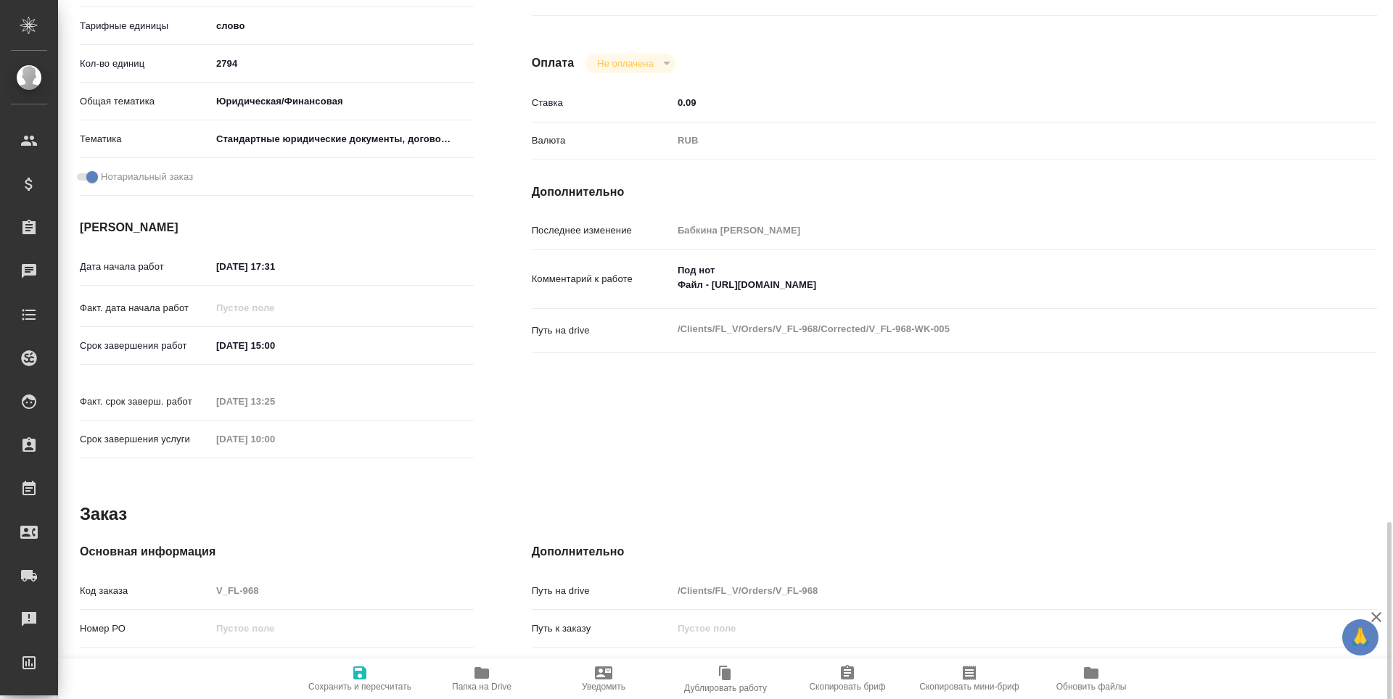
type textarea "x"
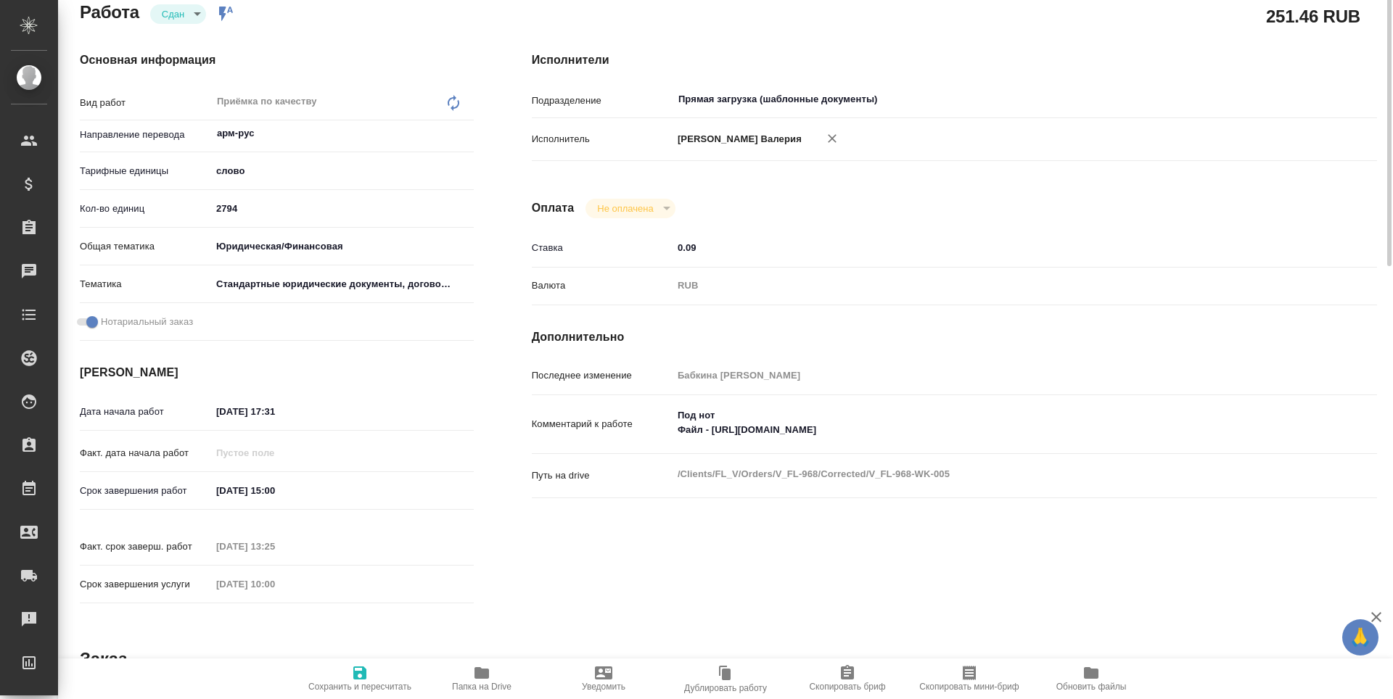
scroll to position [30, 0]
